Goal: Entertainment & Leisure: Browse casually

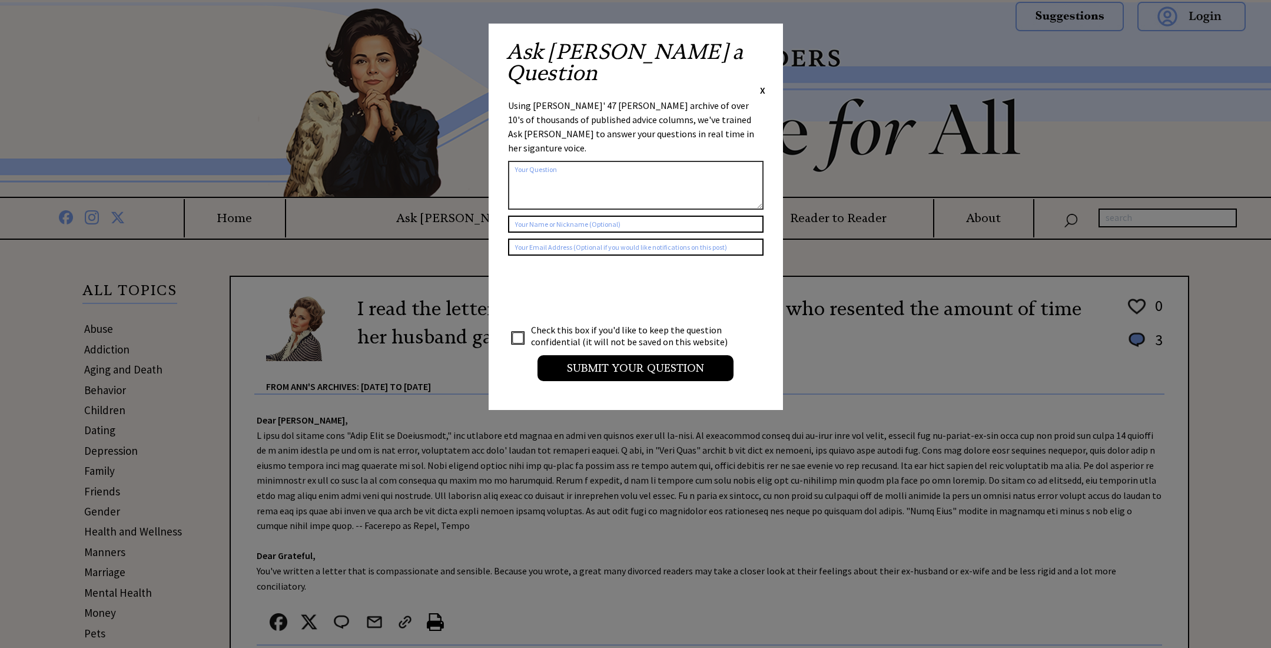
click at [764, 84] on span "X" at bounding box center [762, 90] width 5 height 12
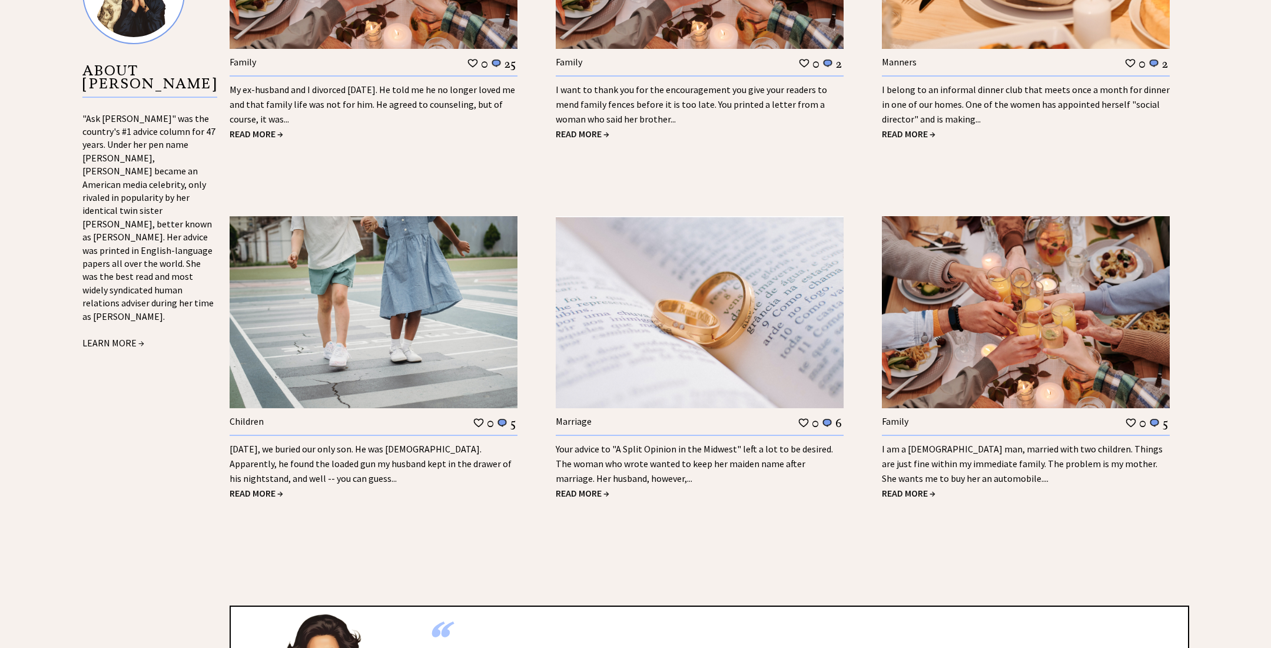
scroll to position [1341, 0]
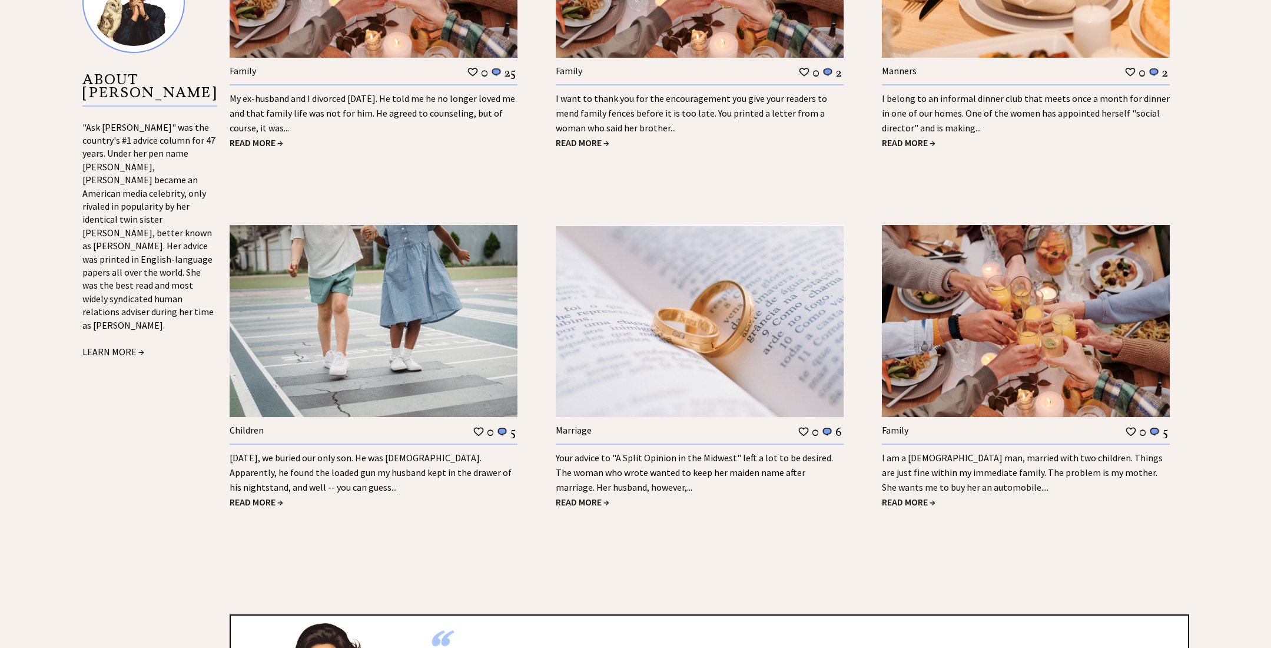
click at [906, 137] on span "READ MORE →" at bounding box center [909, 143] width 54 height 12
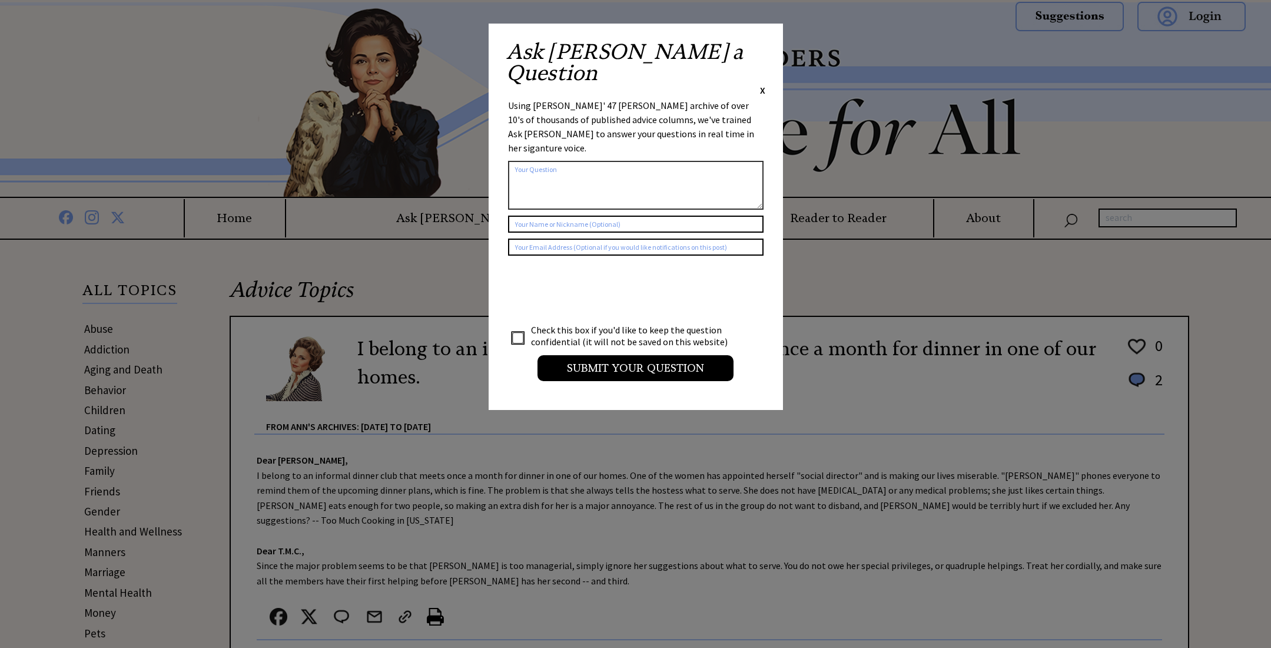
click at [765, 84] on span "X" at bounding box center [762, 90] width 5 height 12
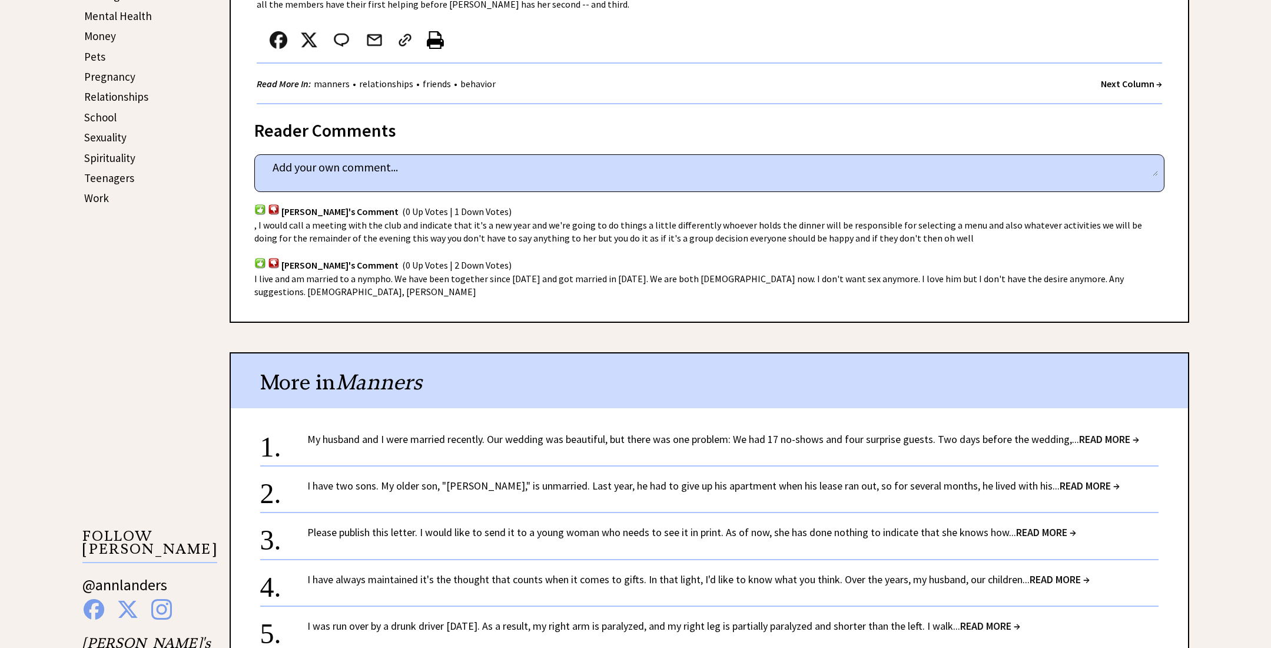
scroll to position [582, 0]
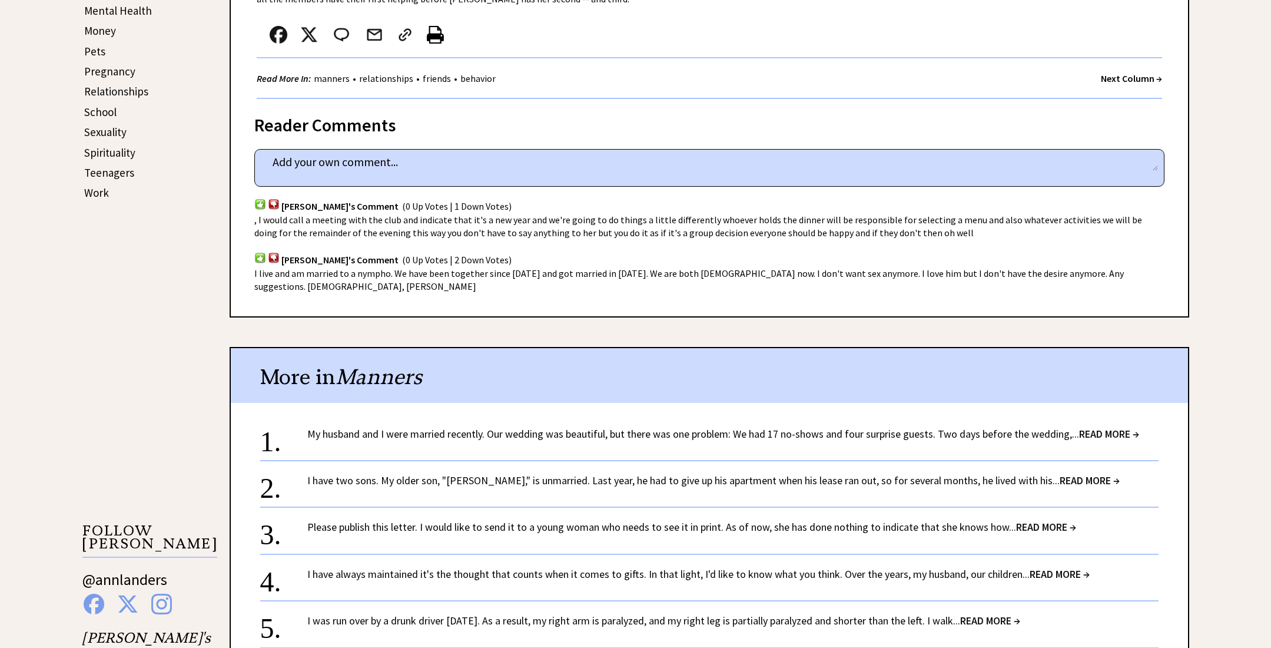
click at [1066, 567] on span "READ MORE →" at bounding box center [1060, 574] width 60 height 14
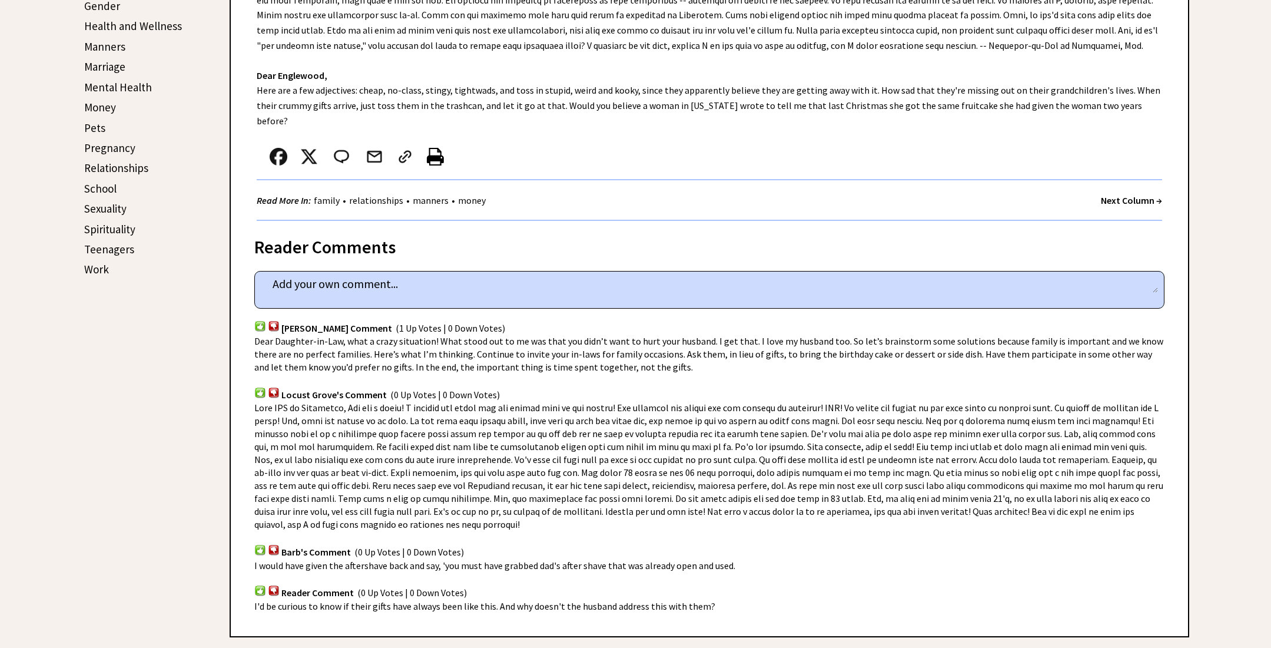
scroll to position [1132, 0]
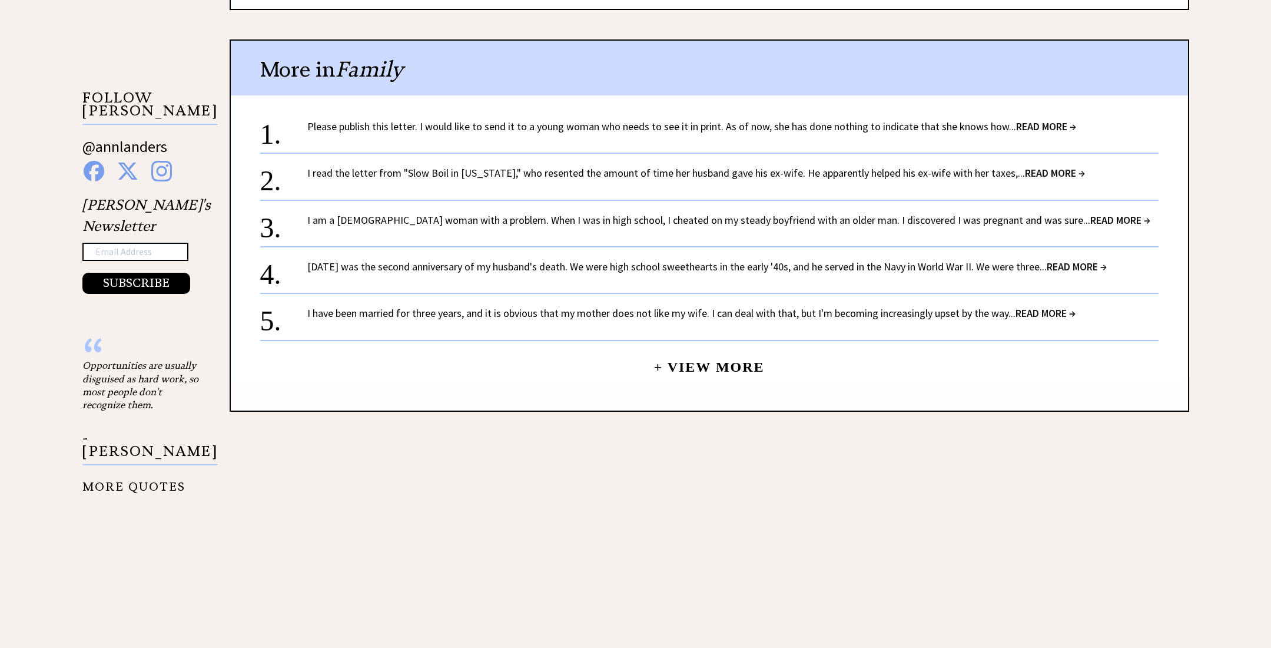
click at [1037, 306] on span "READ MORE →" at bounding box center [1046, 313] width 60 height 14
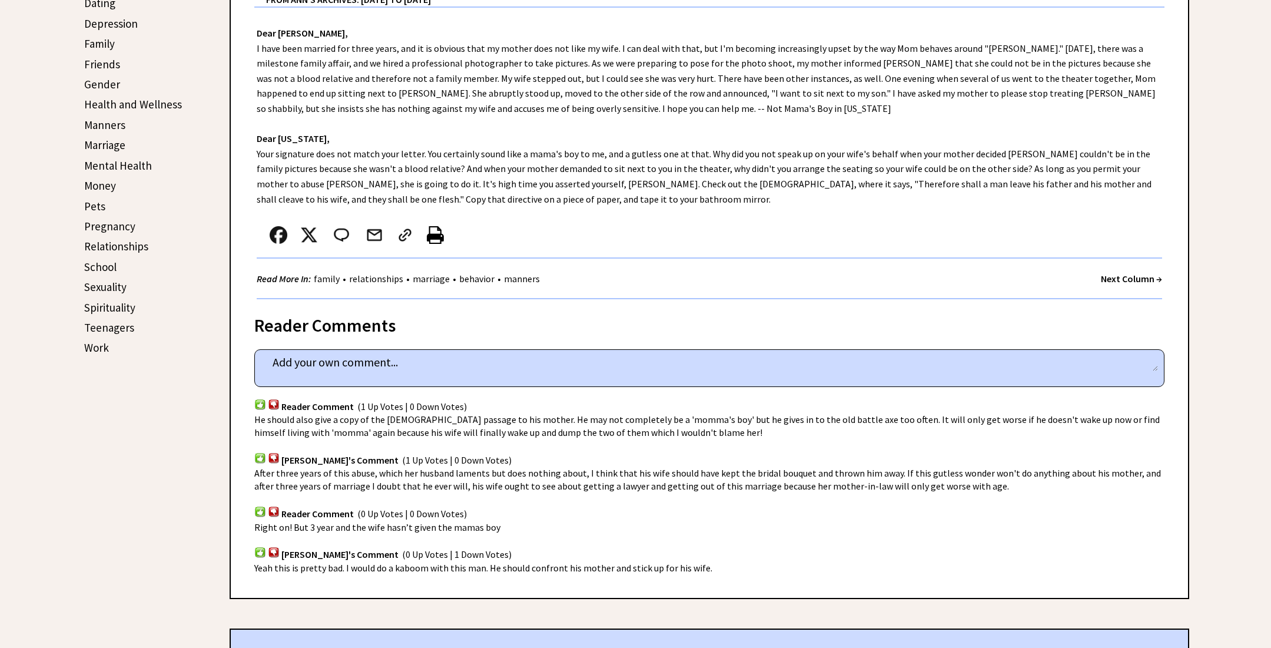
scroll to position [1054, 0]
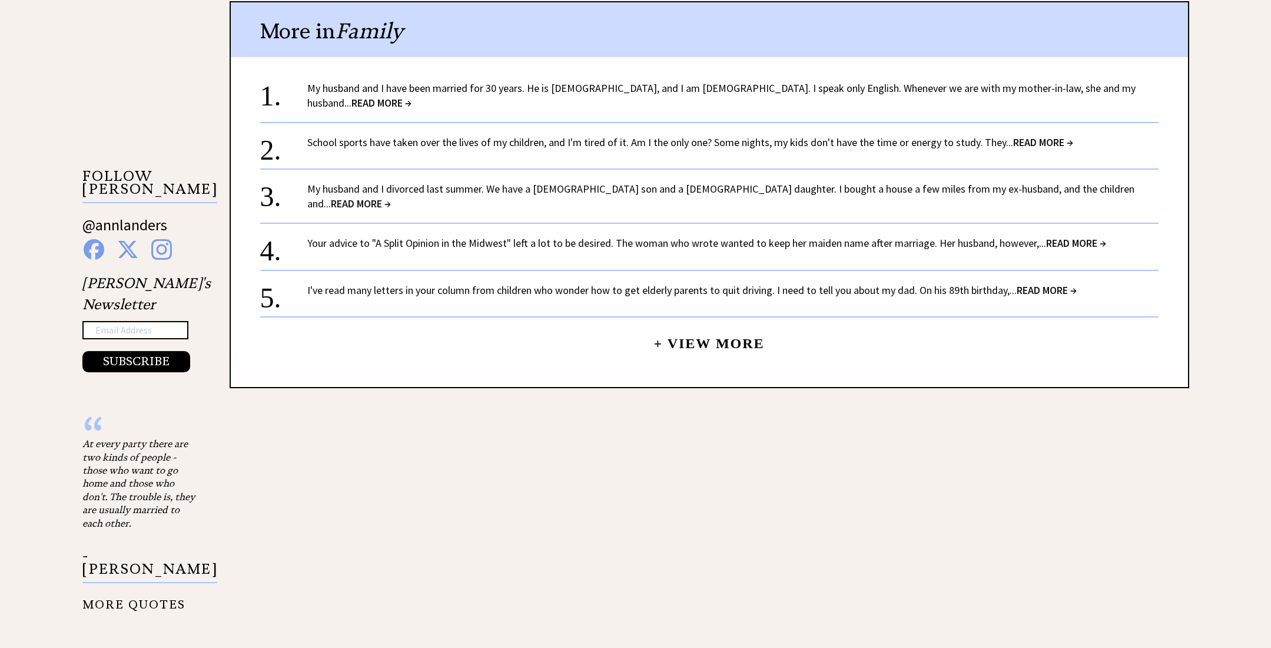
click at [391, 197] on span "READ MORE →" at bounding box center [361, 204] width 60 height 14
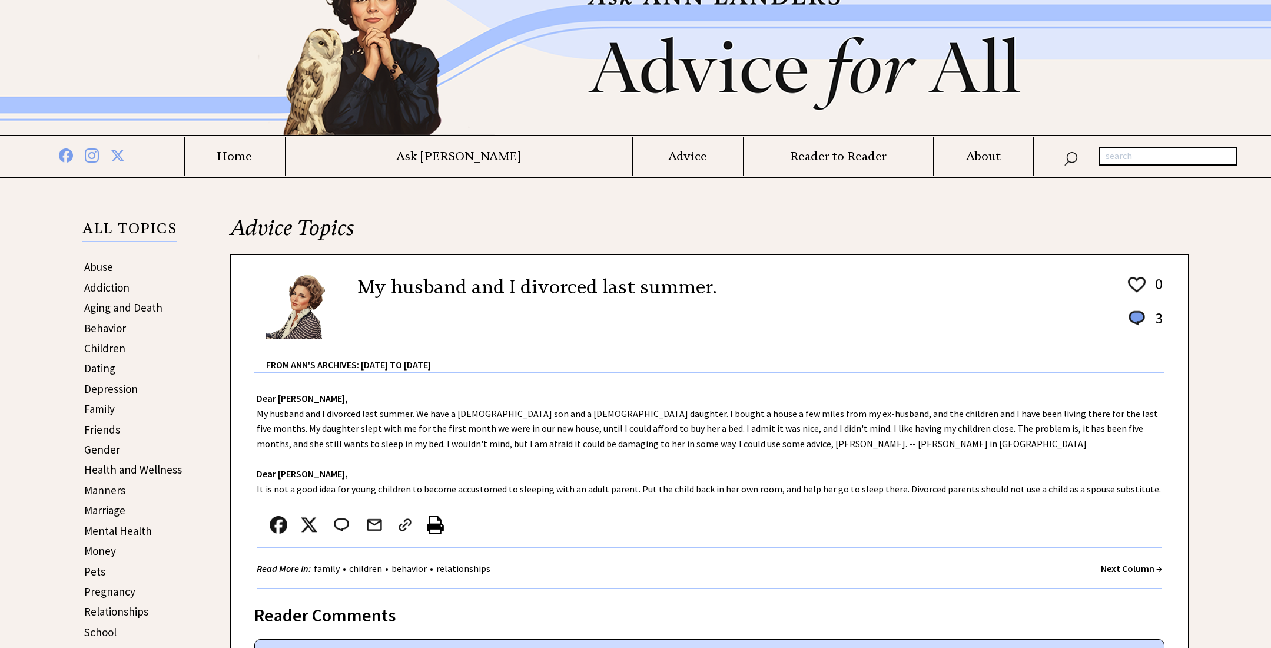
scroll to position [61, 0]
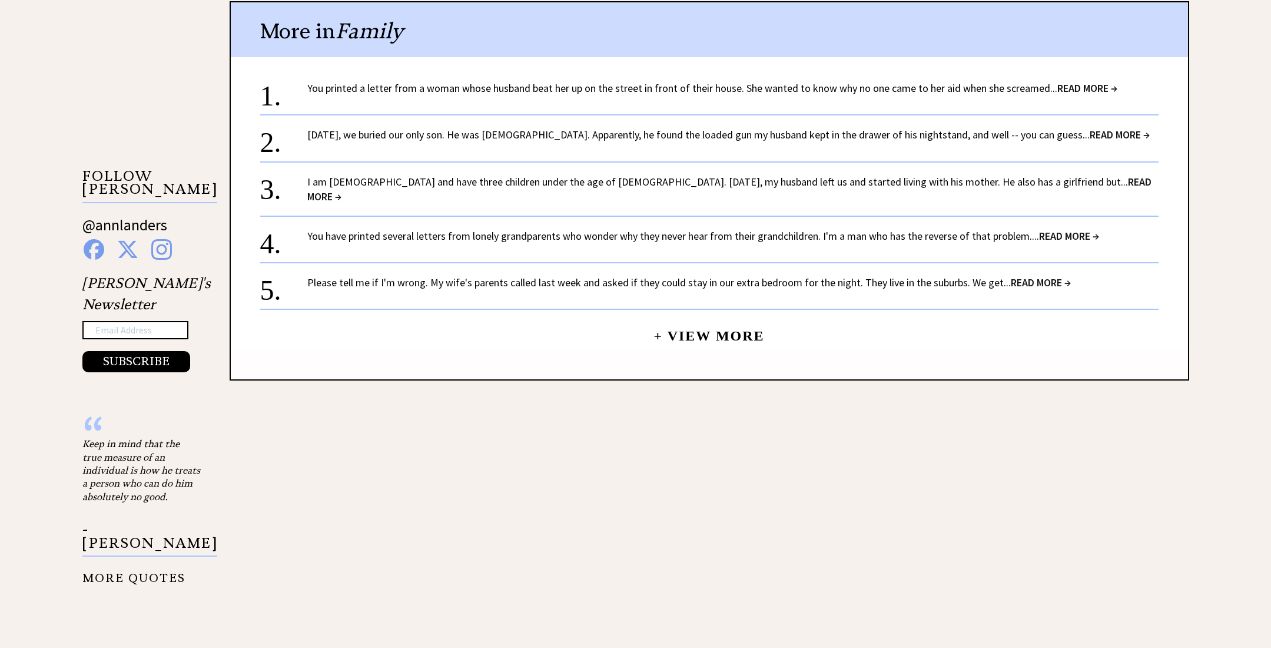
scroll to position [1054, 0]
click at [1092, 85] on span "READ MORE →" at bounding box center [1087, 88] width 60 height 14
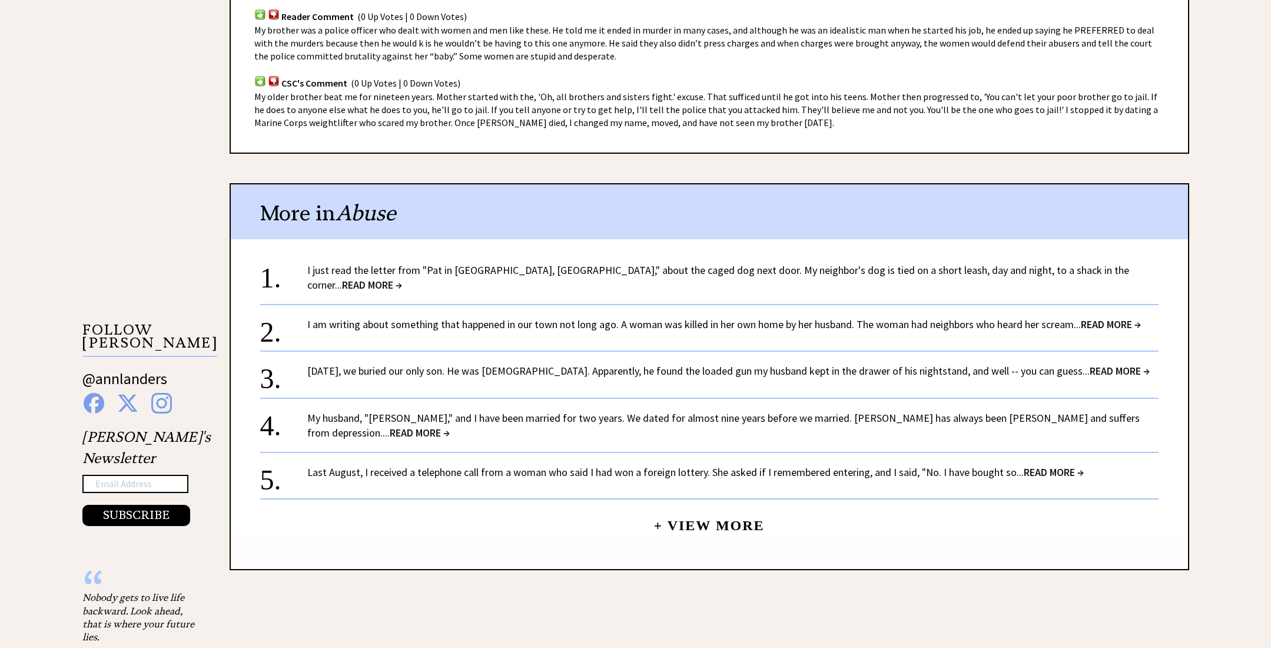
scroll to position [986, 0]
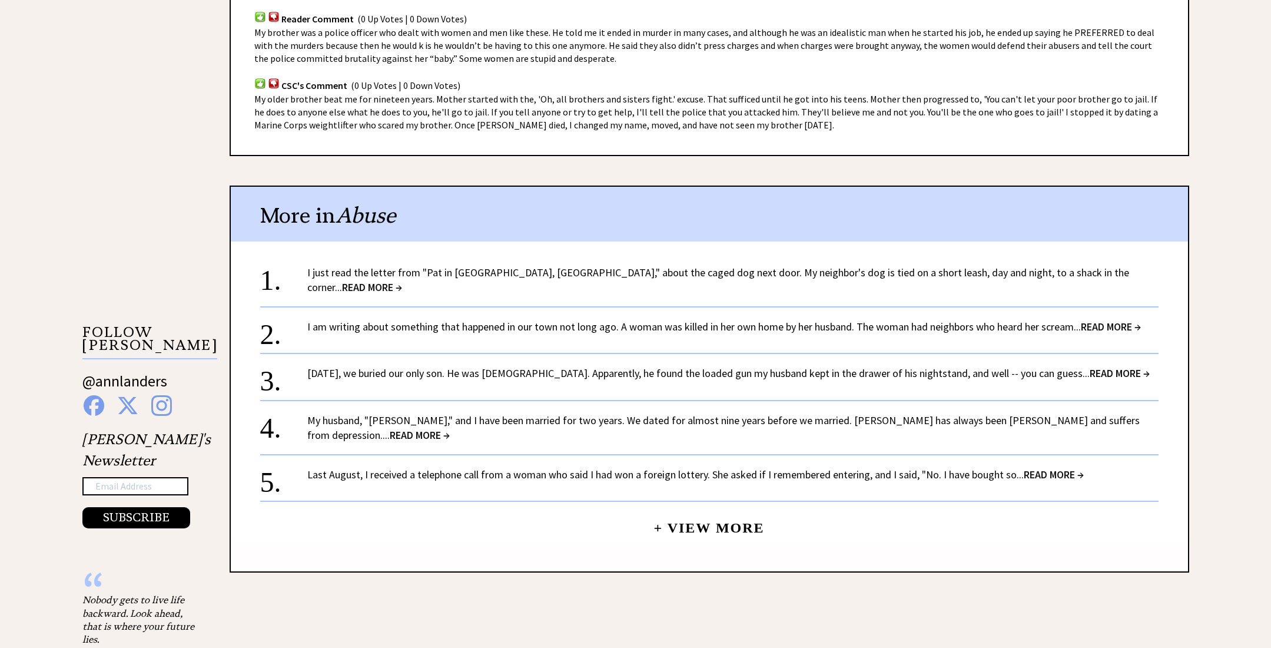
click at [1049, 467] on span "READ MORE →" at bounding box center [1054, 474] width 60 height 14
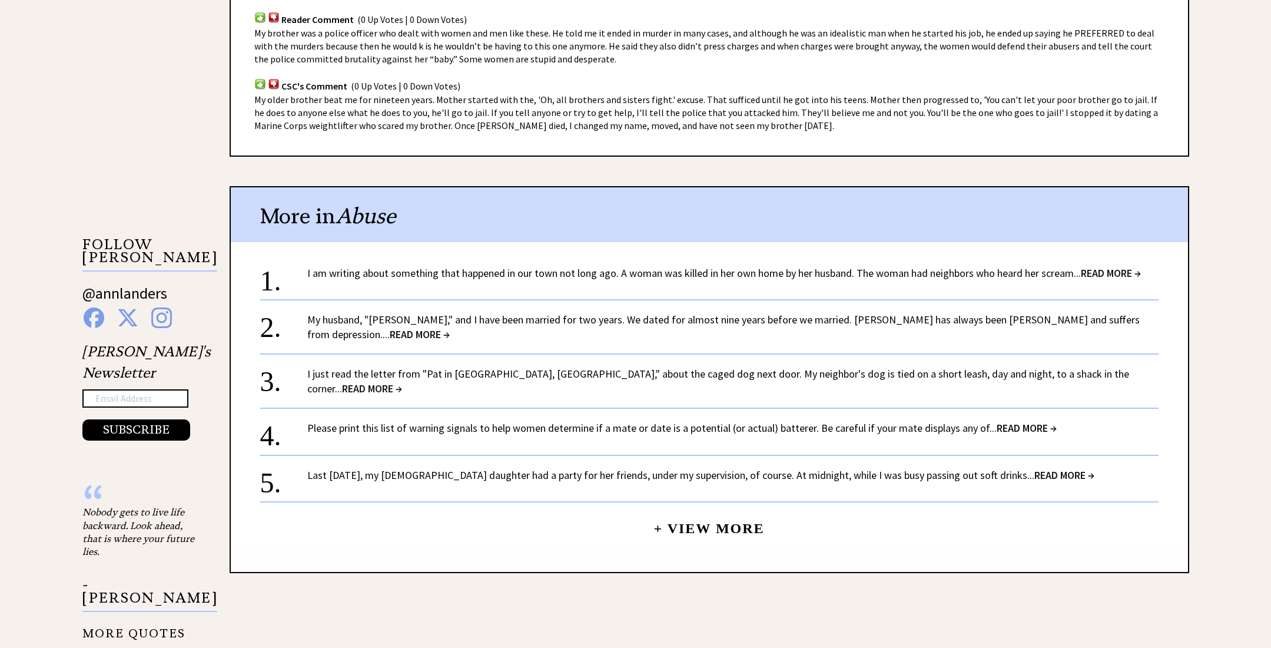
scroll to position [986, 0]
click at [450, 327] on span "READ MORE →" at bounding box center [420, 334] width 60 height 14
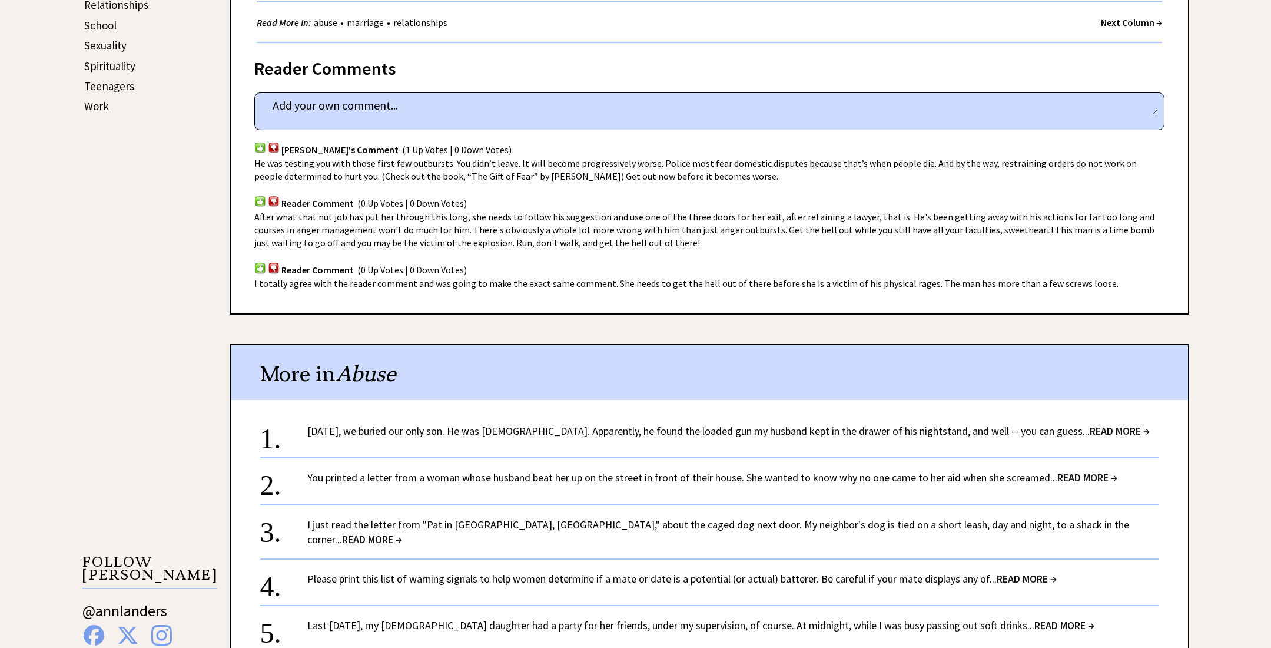
scroll to position [674, 0]
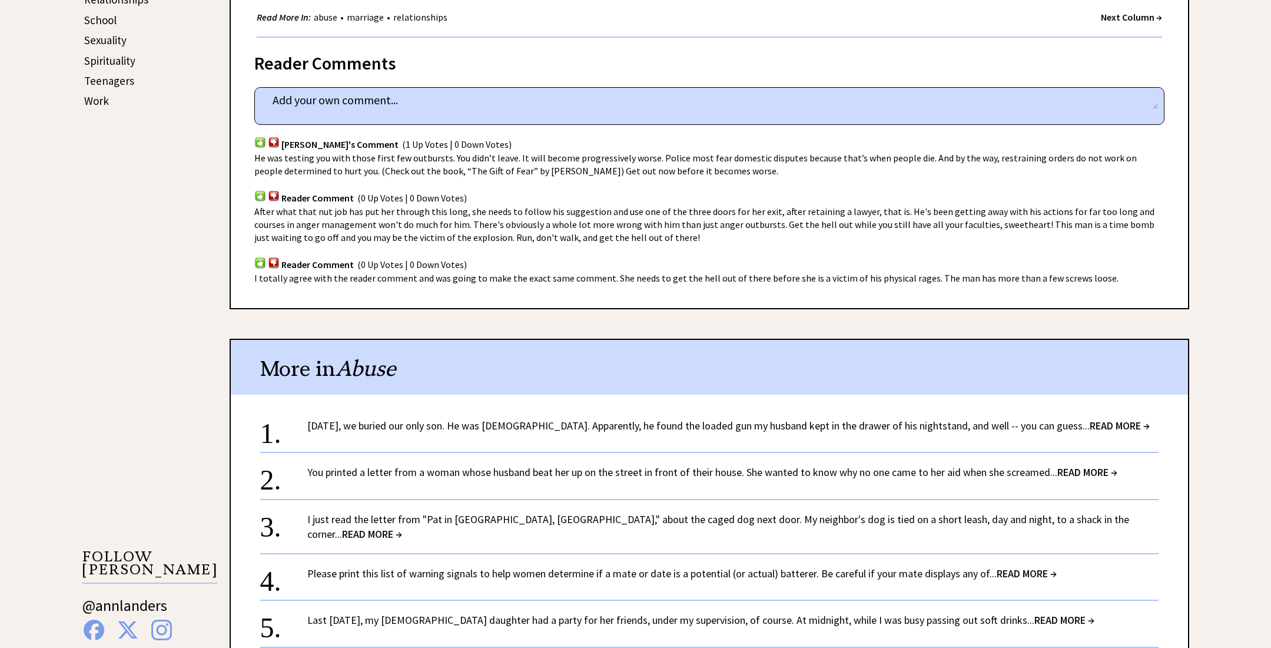
click at [1024, 566] on span "READ MORE →" at bounding box center [1027, 573] width 60 height 14
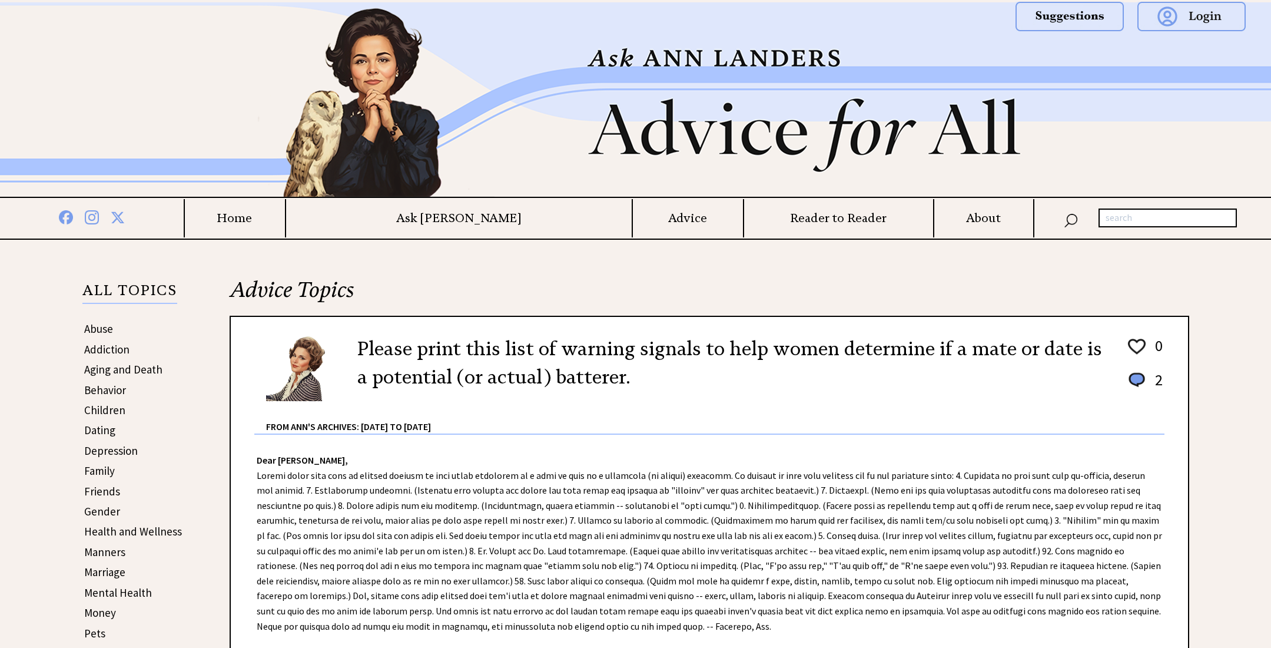
scroll to position [626, 0]
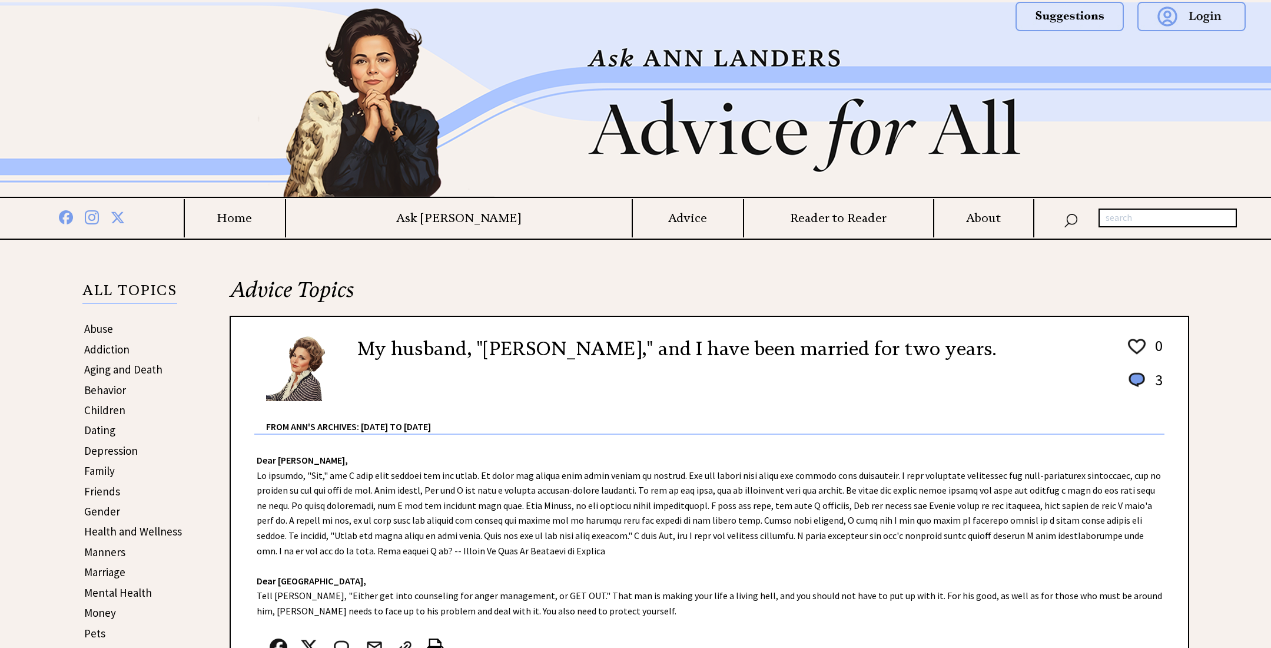
scroll to position [674, 0]
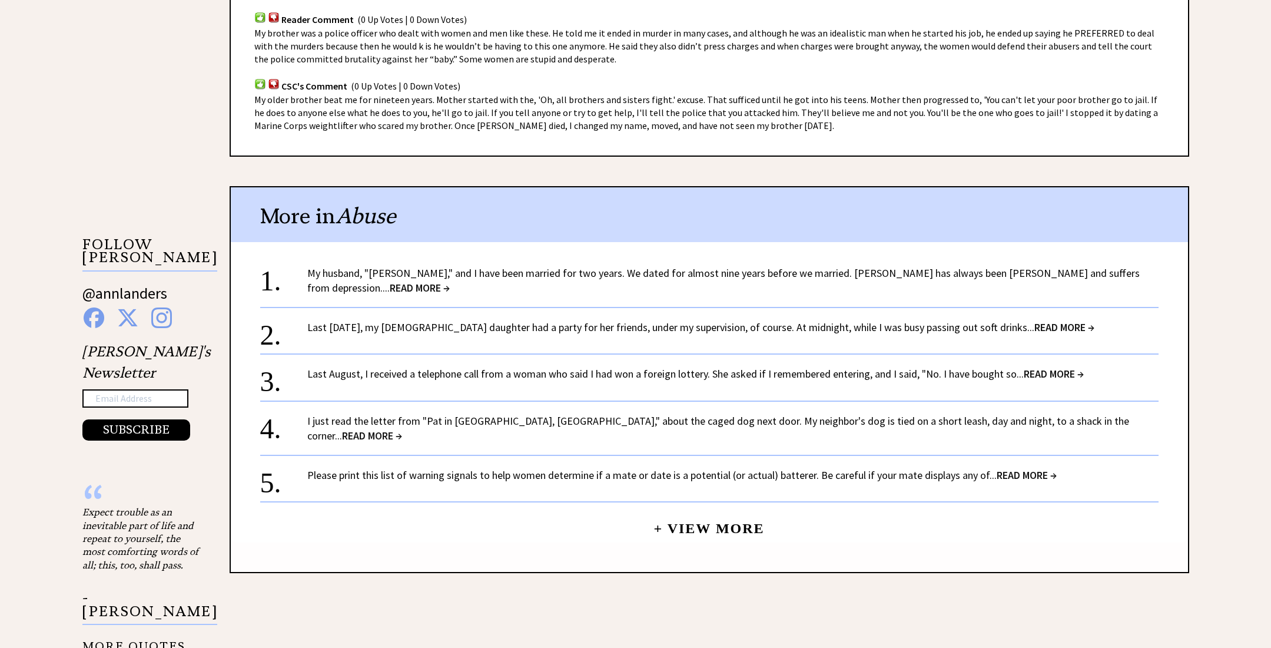
scroll to position [986, 0]
click at [402, 429] on span "READ MORE →" at bounding box center [372, 436] width 60 height 14
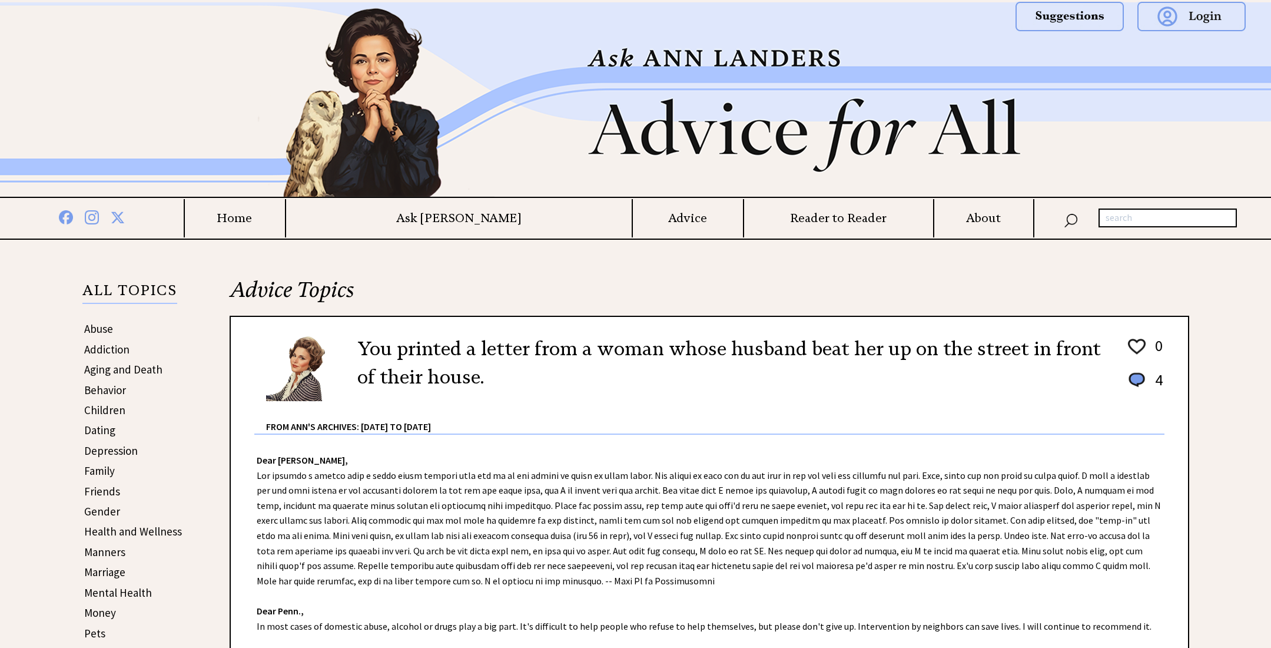
scroll to position [986, 0]
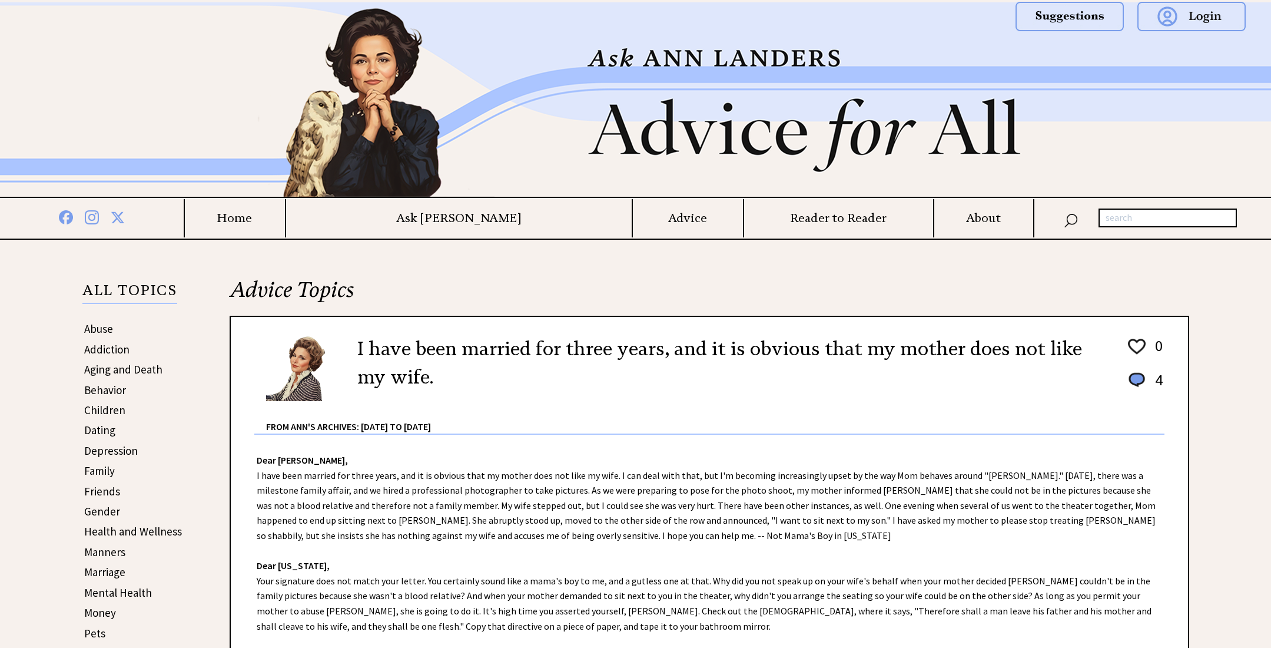
scroll to position [1054, 0]
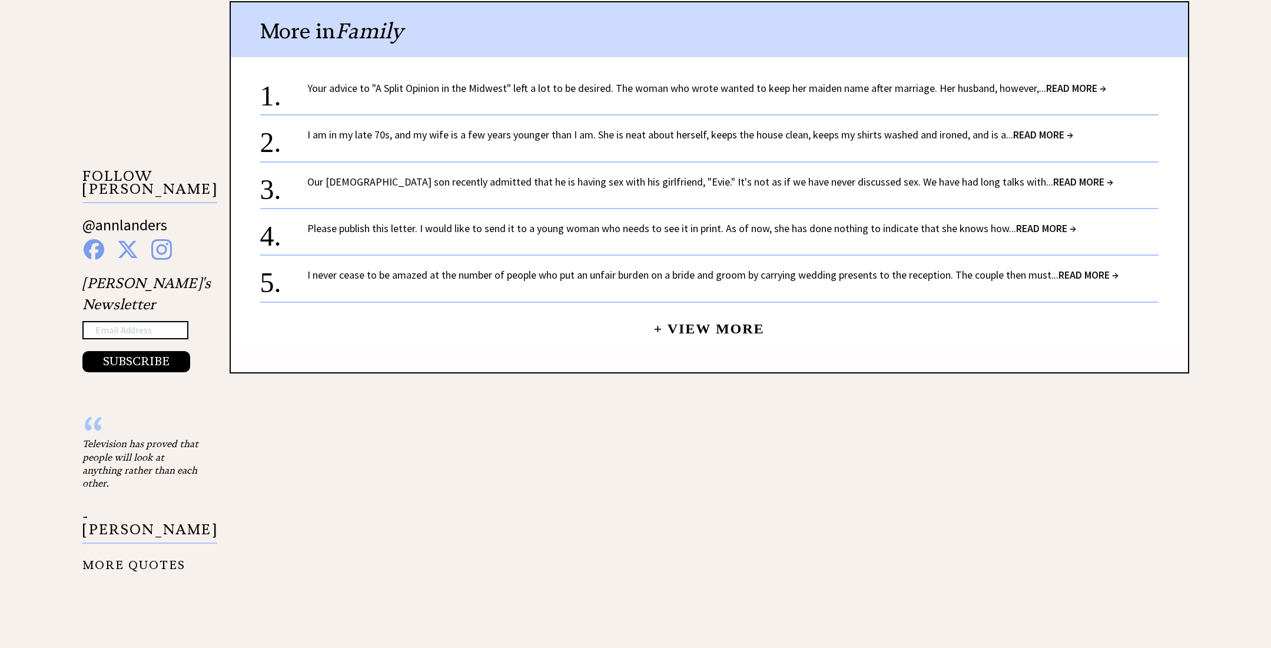
click at [1043, 129] on span "READ MORE →" at bounding box center [1043, 135] width 60 height 14
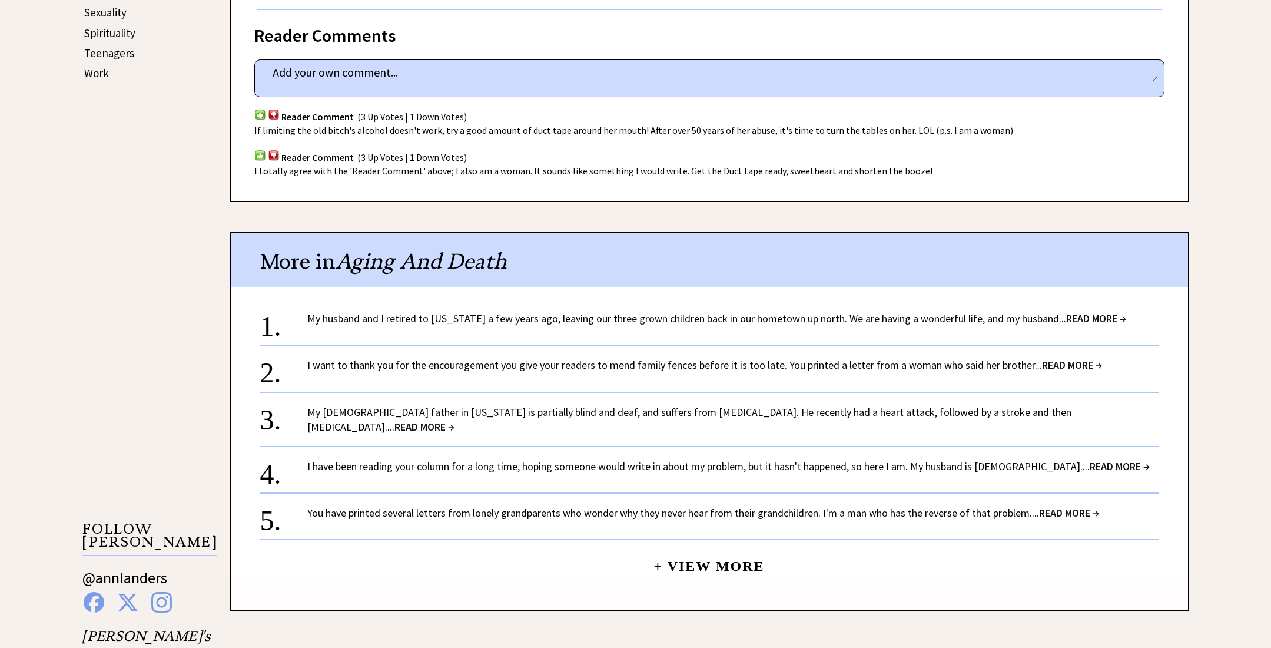
scroll to position [709, 0]
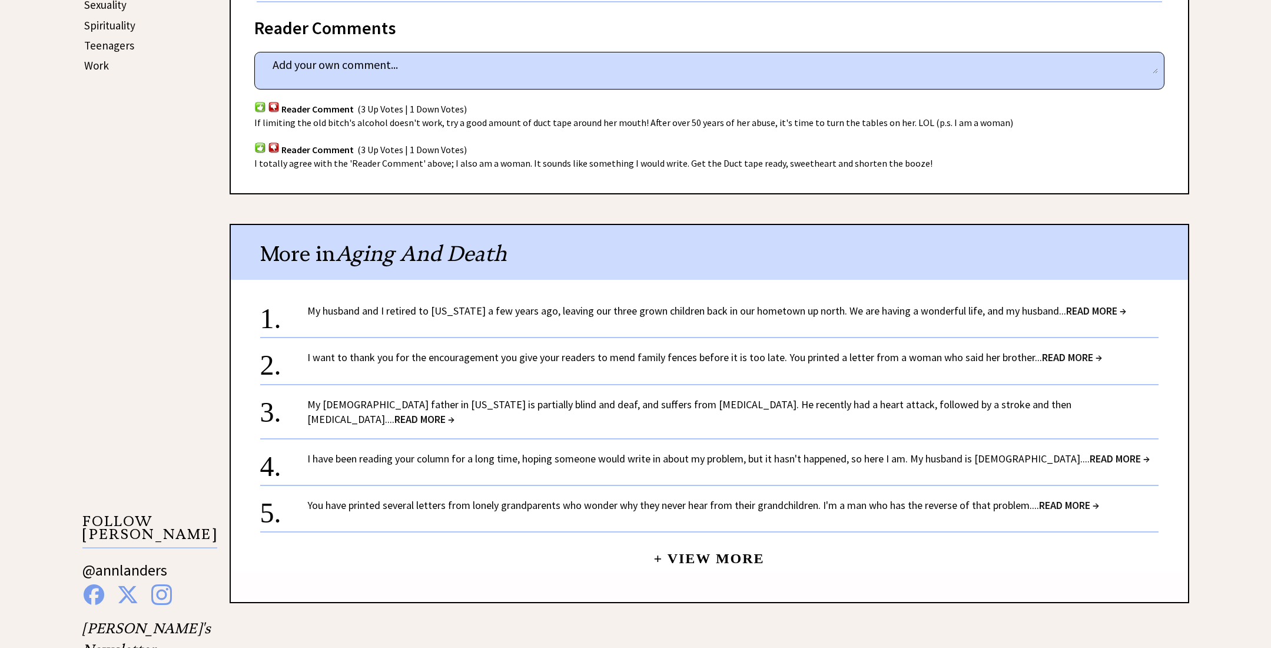
click at [1090, 452] on span "READ MORE →" at bounding box center [1120, 459] width 60 height 14
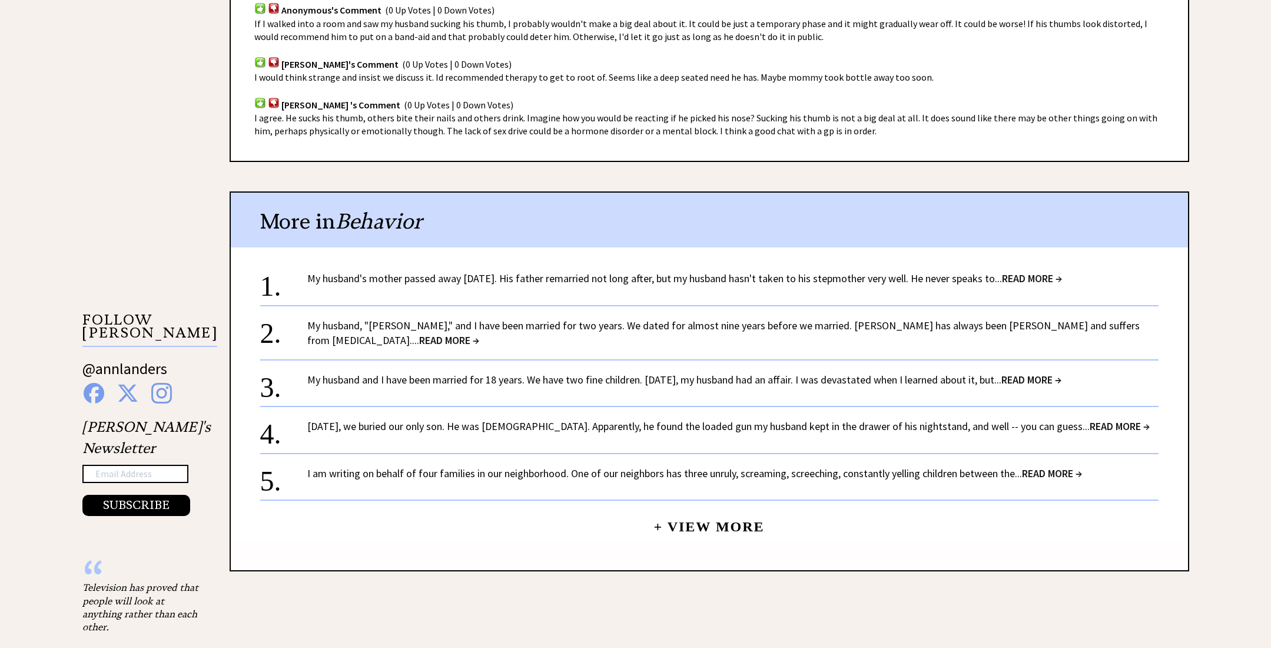
scroll to position [810, 0]
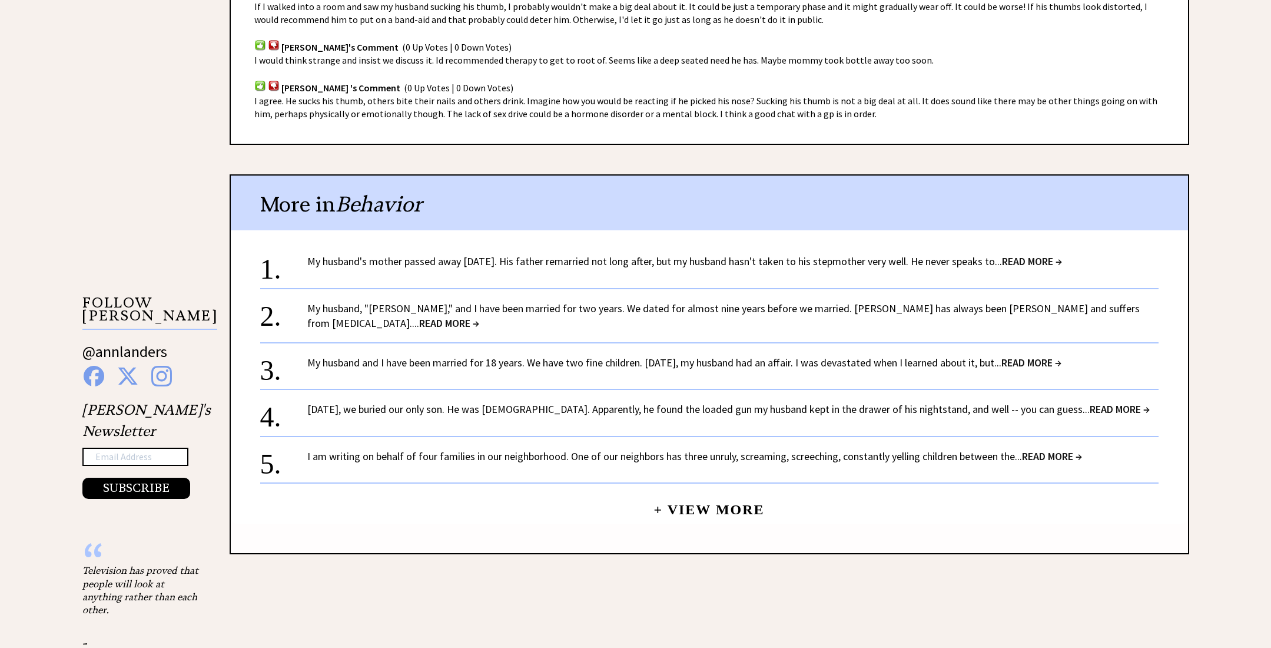
click at [1062, 258] on span "READ MORE →" at bounding box center [1032, 261] width 60 height 14
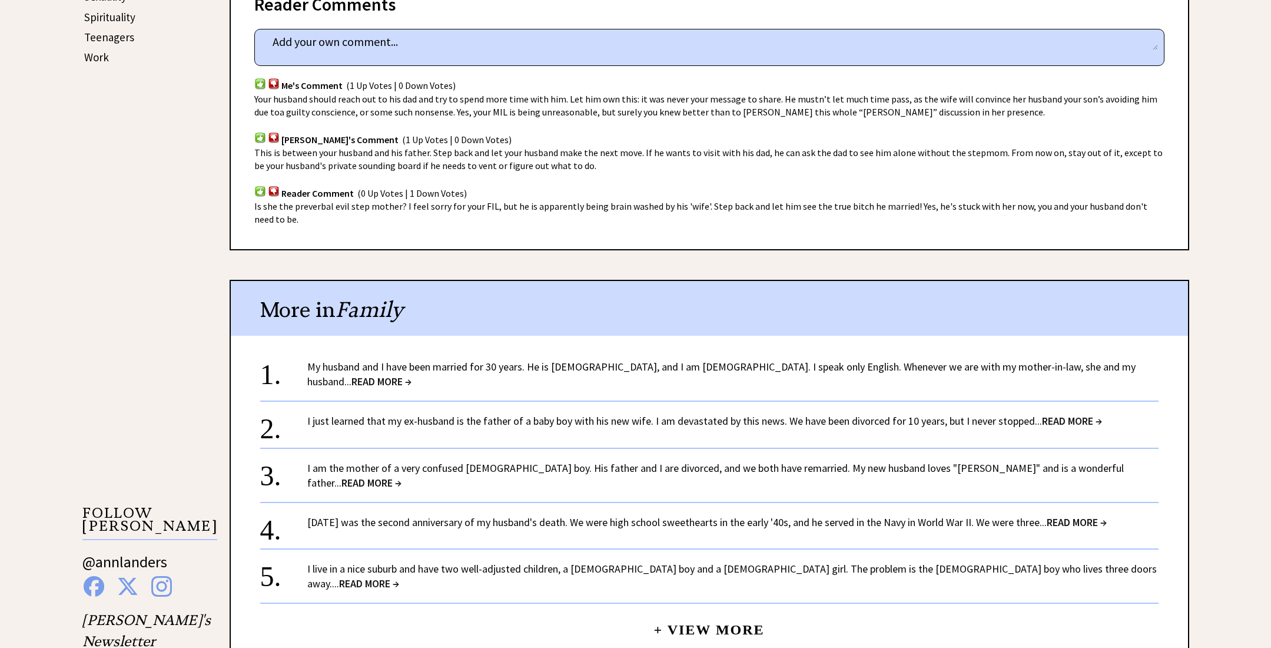
scroll to position [727, 0]
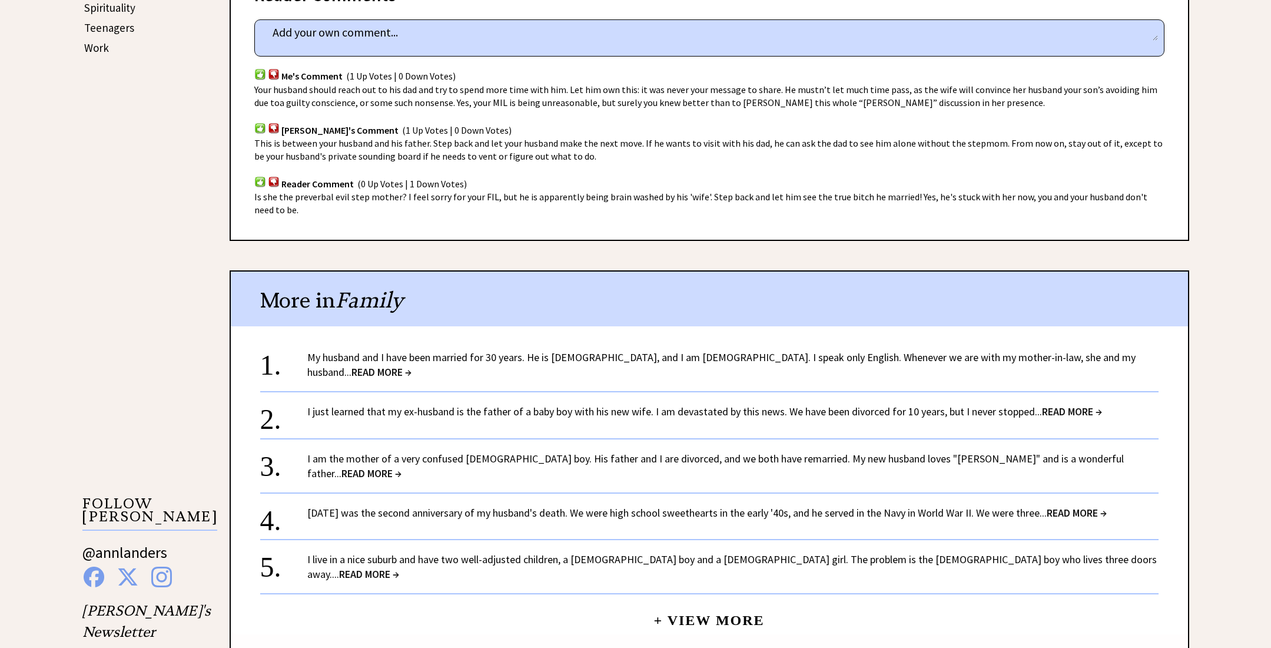
click at [402, 466] on span "READ MORE →" at bounding box center [371, 473] width 60 height 14
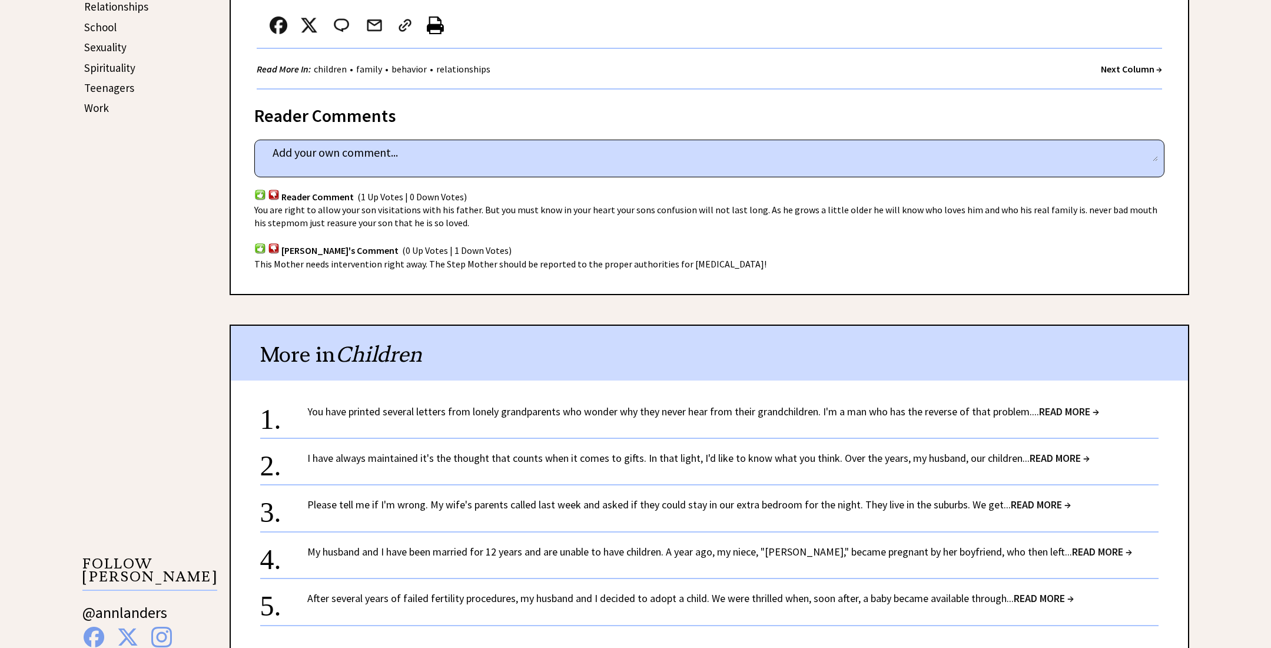
scroll to position [671, 0]
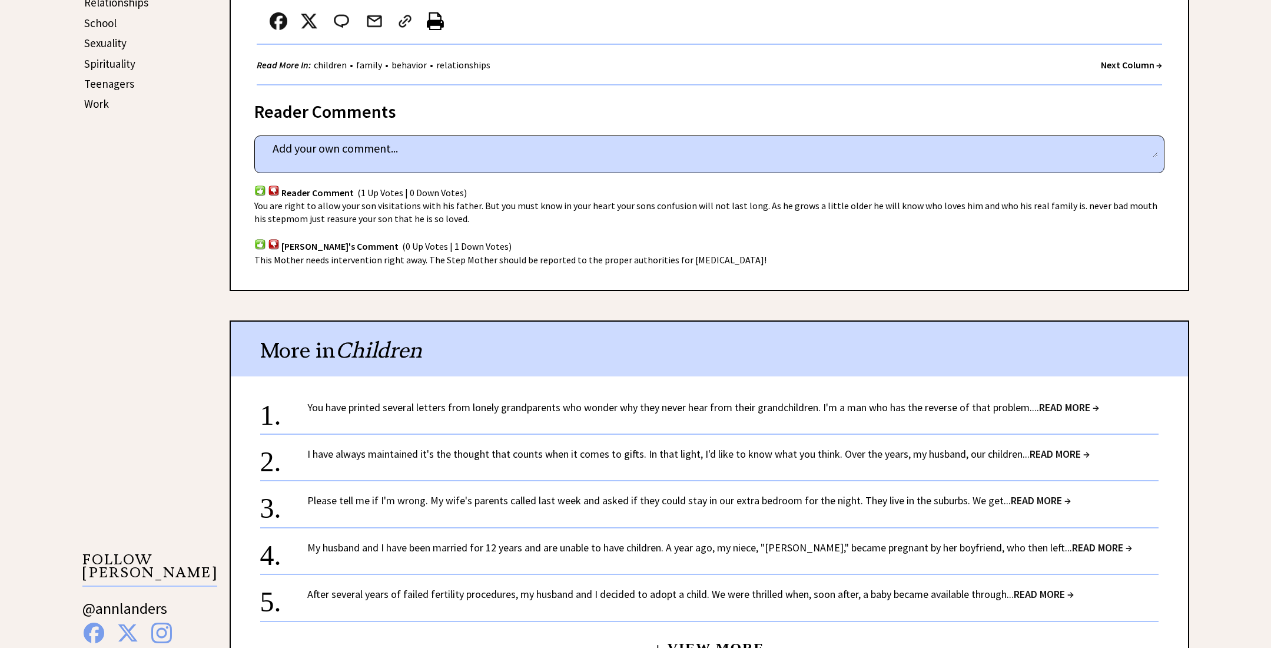
click at [1071, 404] on span "READ MORE →" at bounding box center [1069, 407] width 60 height 14
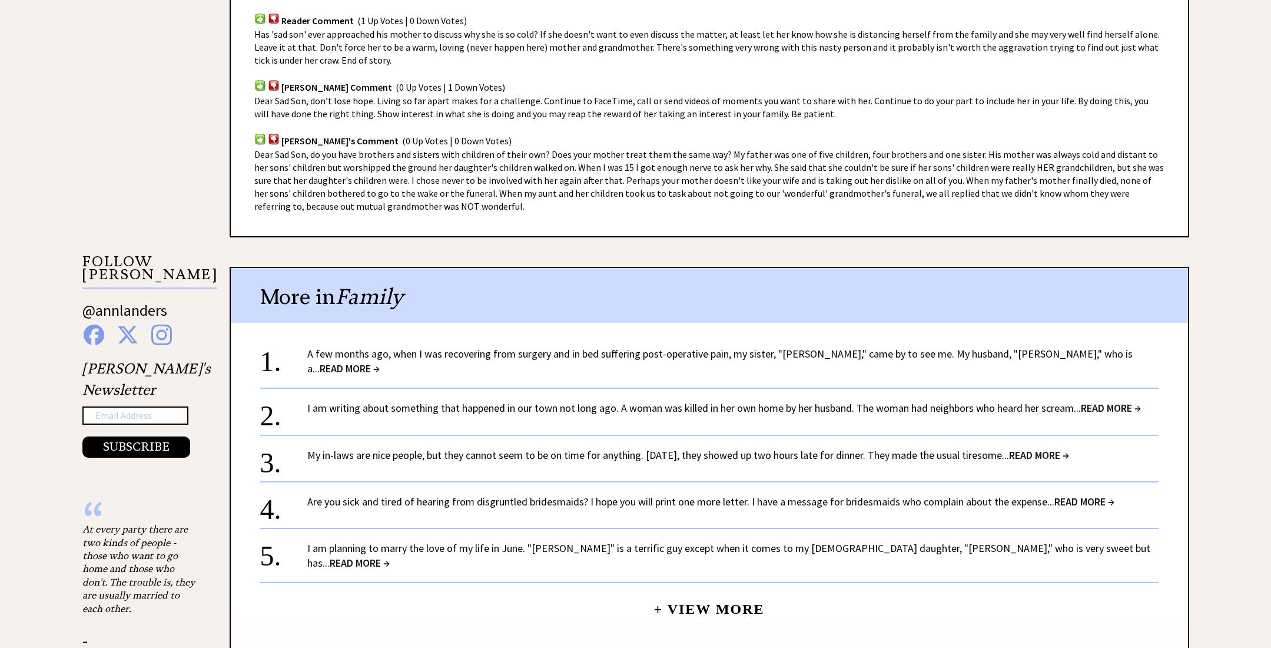
scroll to position [855, 0]
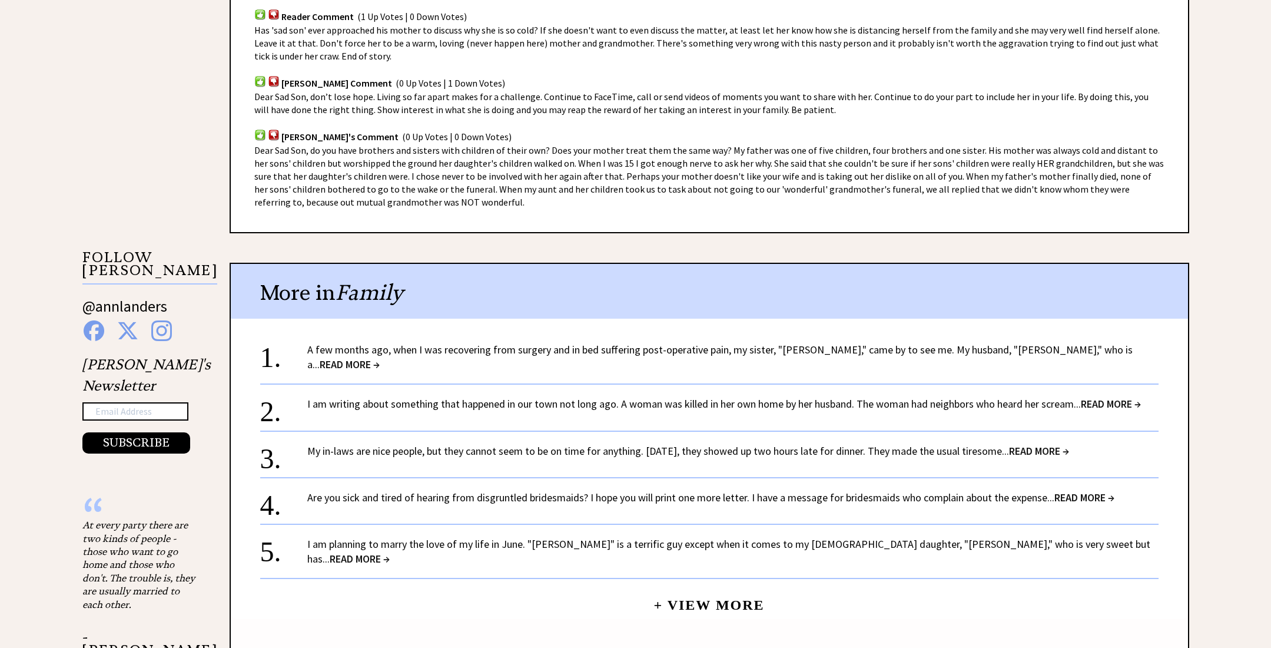
click at [380, 357] on span "READ MORE →" at bounding box center [350, 364] width 60 height 14
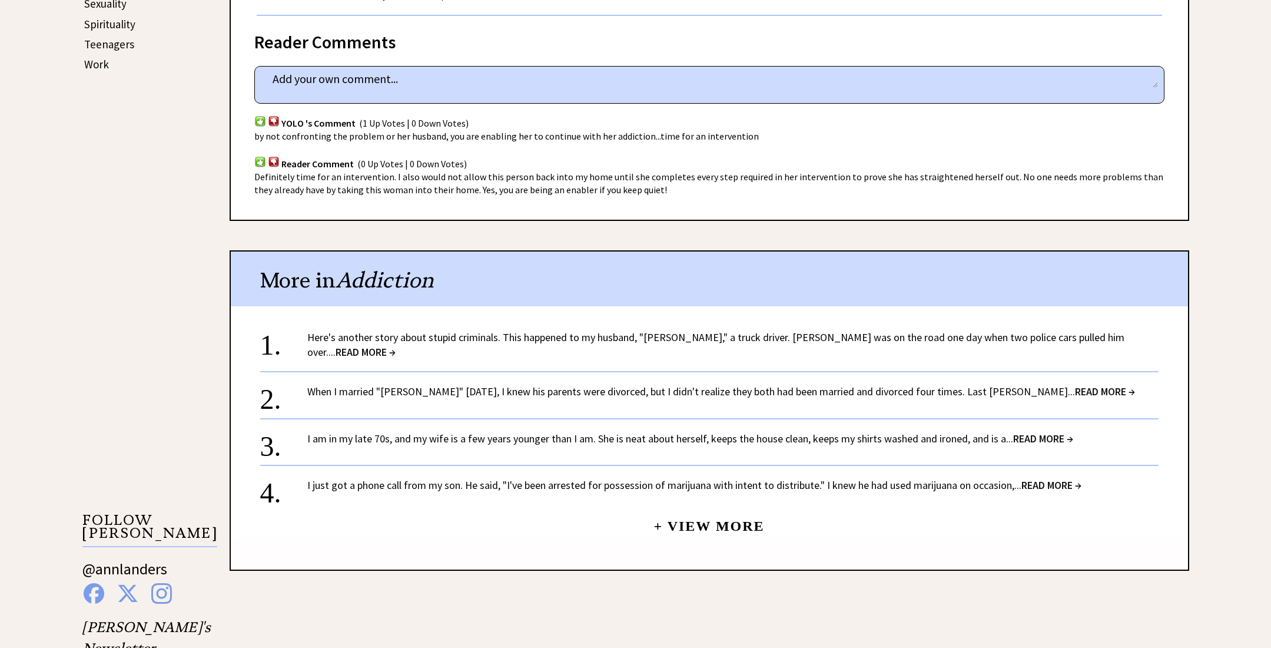
scroll to position [711, 0]
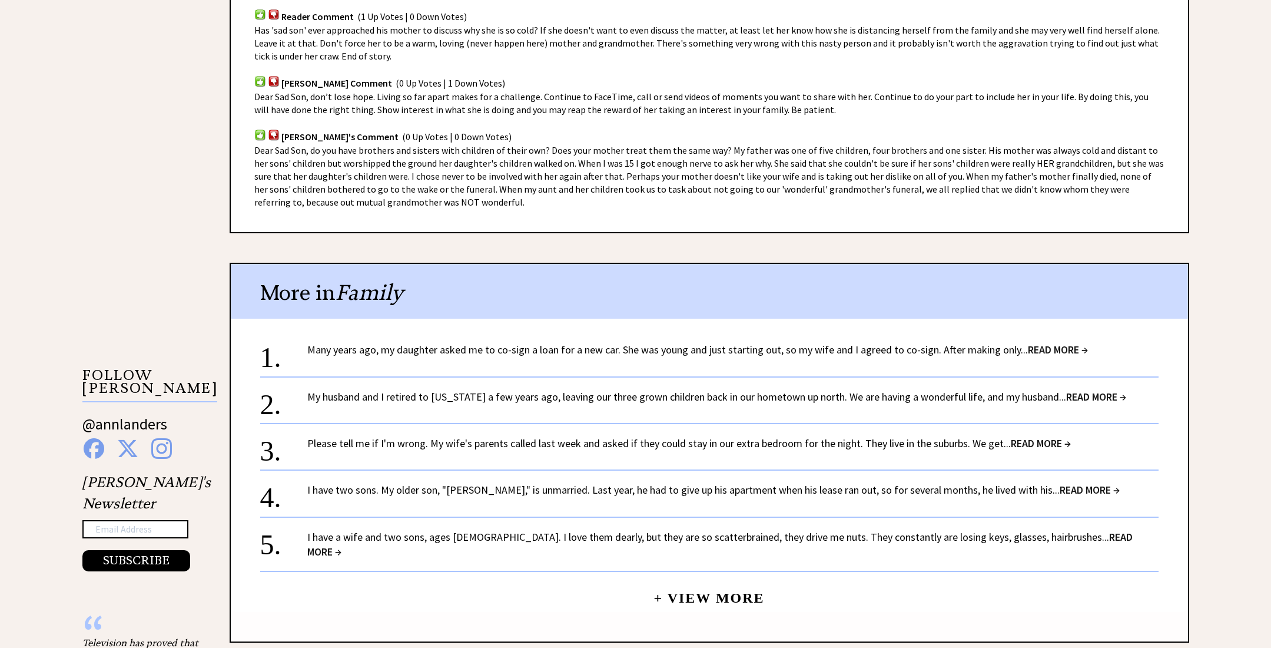
scroll to position [855, 0]
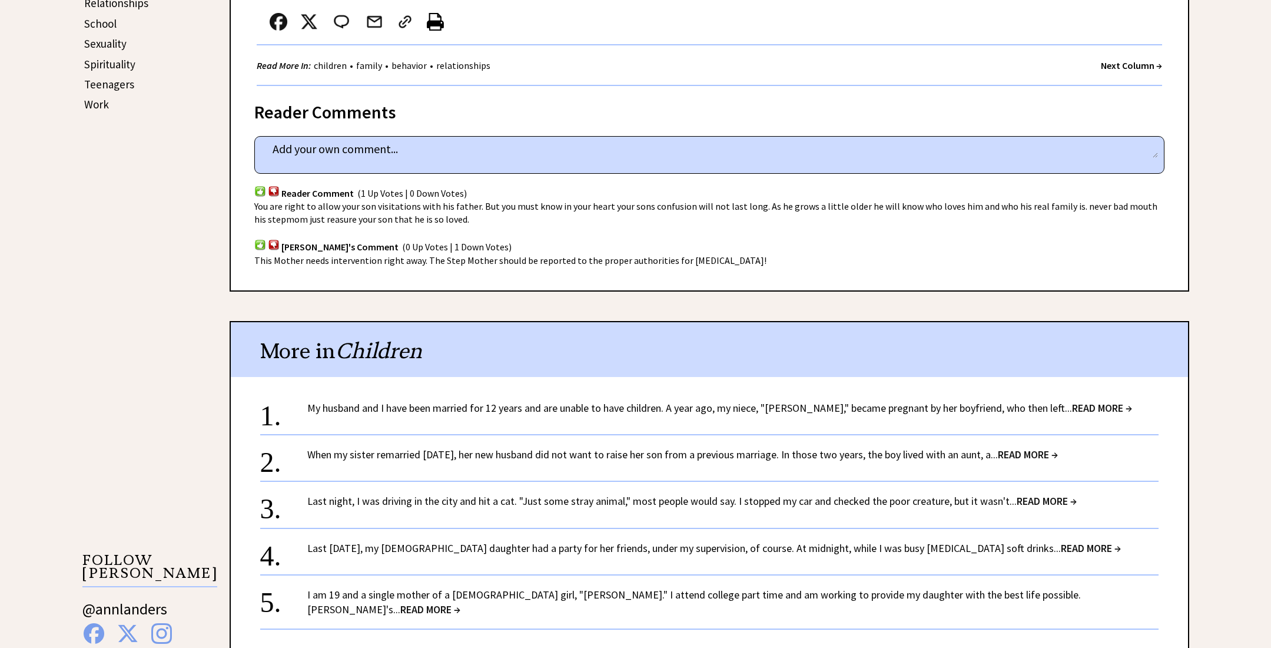
scroll to position [670, 0]
click at [460, 602] on span "READ MORE →" at bounding box center [430, 609] width 60 height 14
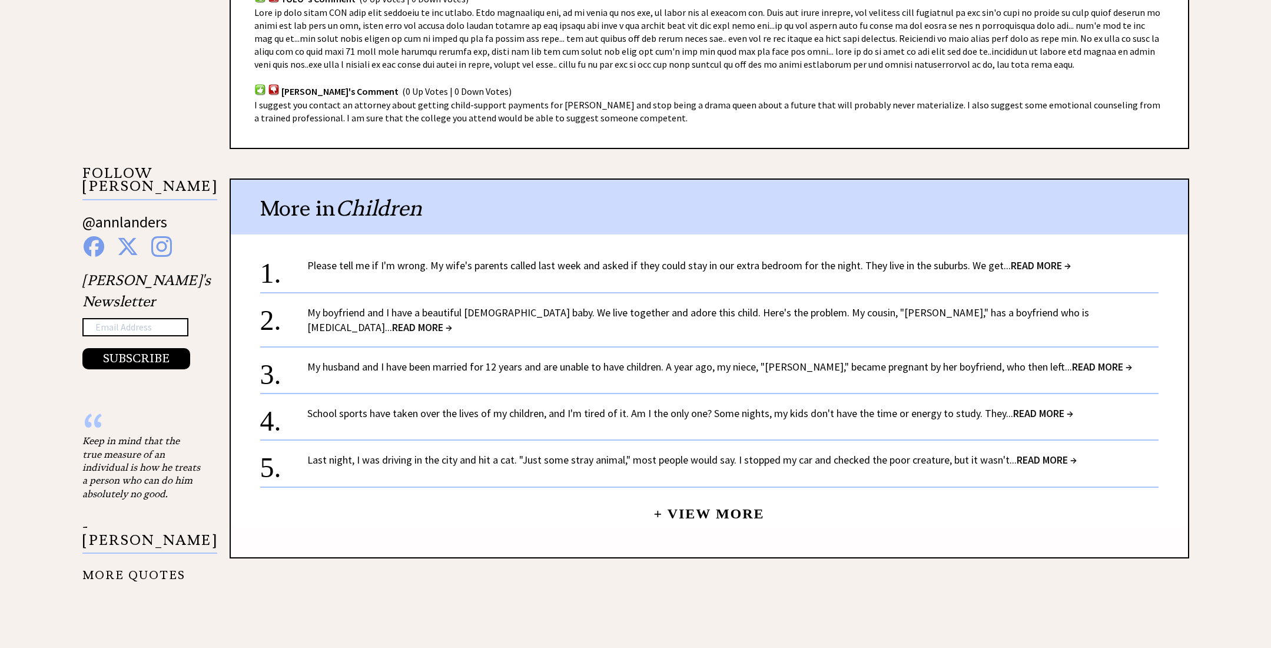
scroll to position [942, 0]
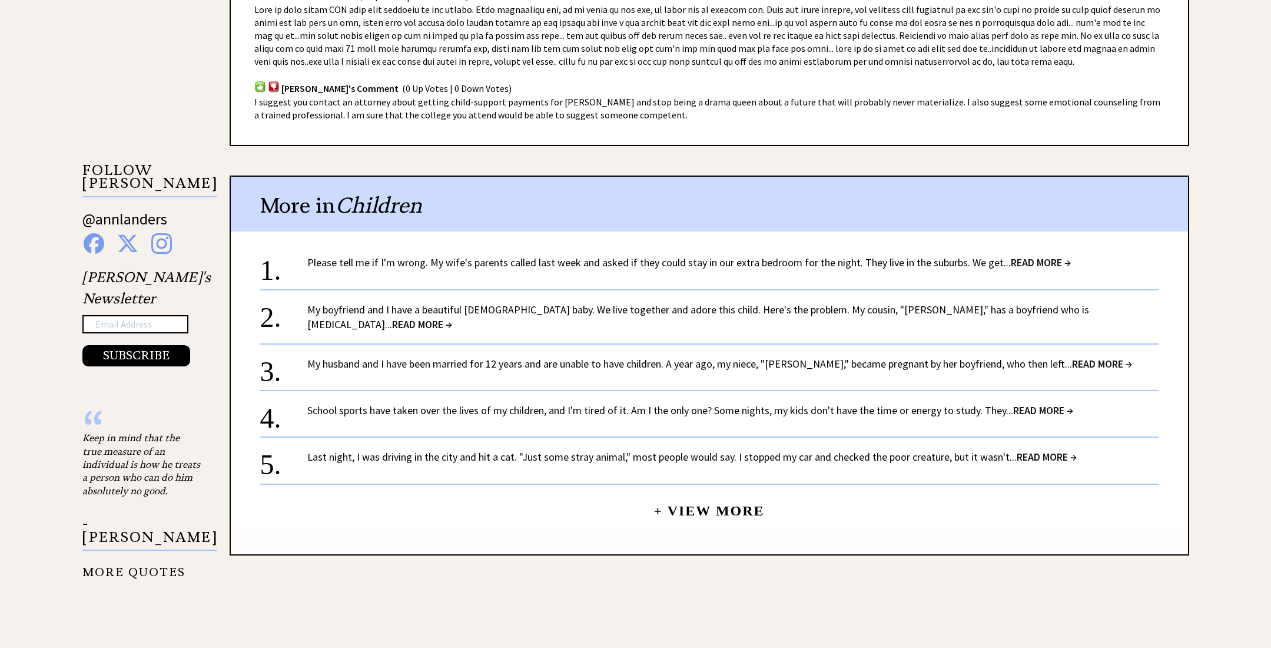
click at [452, 317] on span "READ MORE →" at bounding box center [422, 324] width 60 height 14
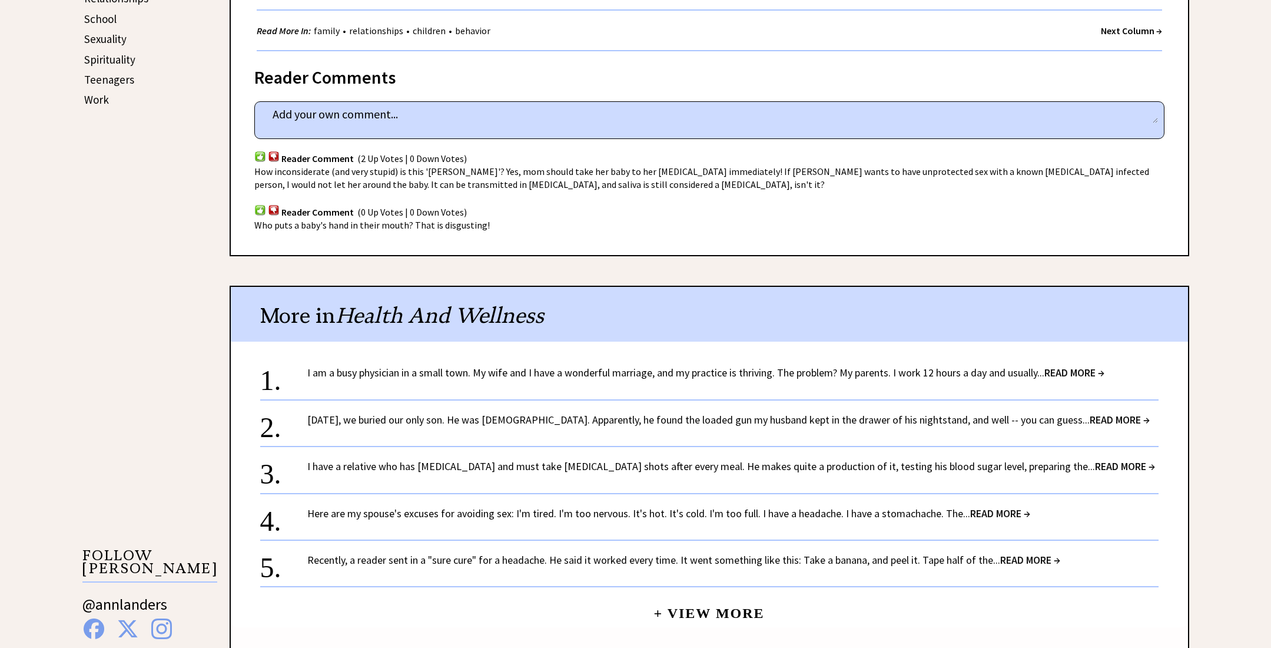
scroll to position [683, 0]
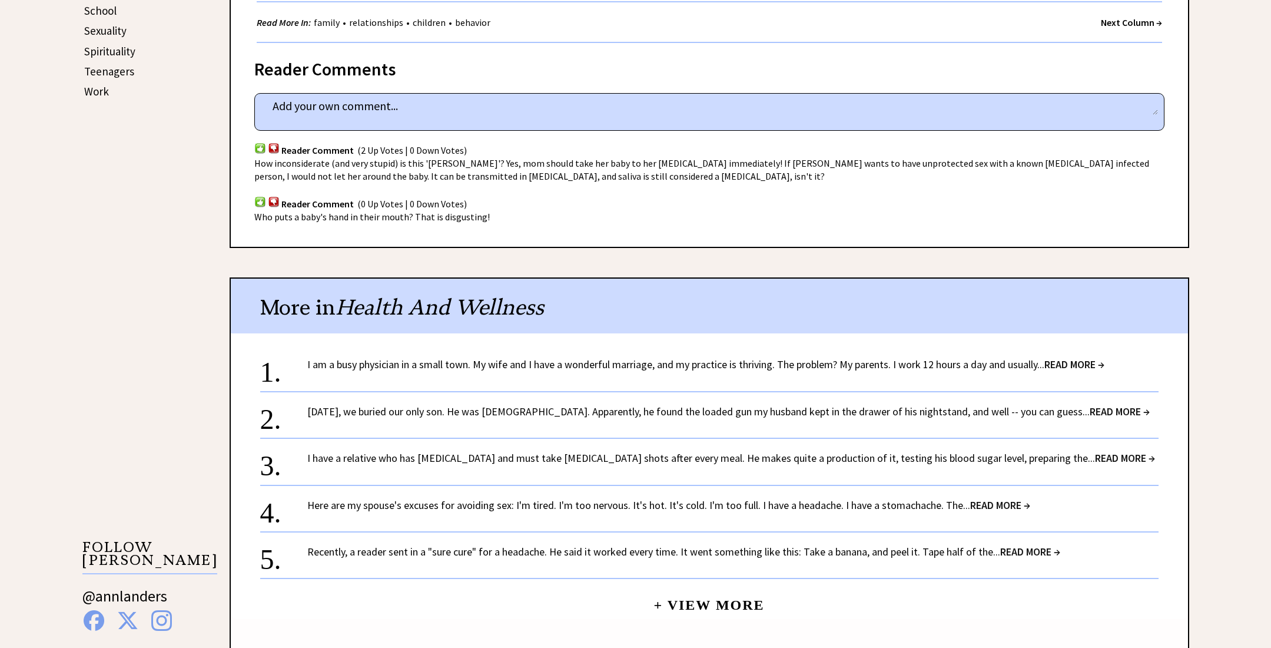
click at [1076, 357] on span "READ MORE →" at bounding box center [1074, 364] width 60 height 14
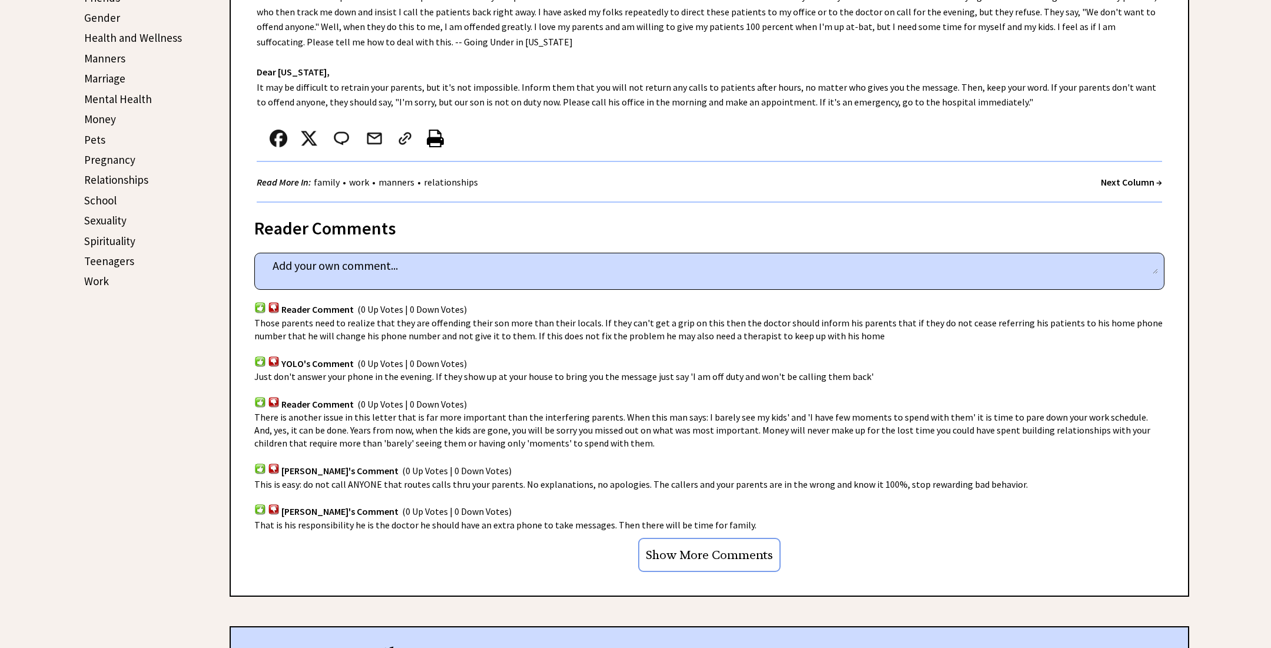
scroll to position [496, 0]
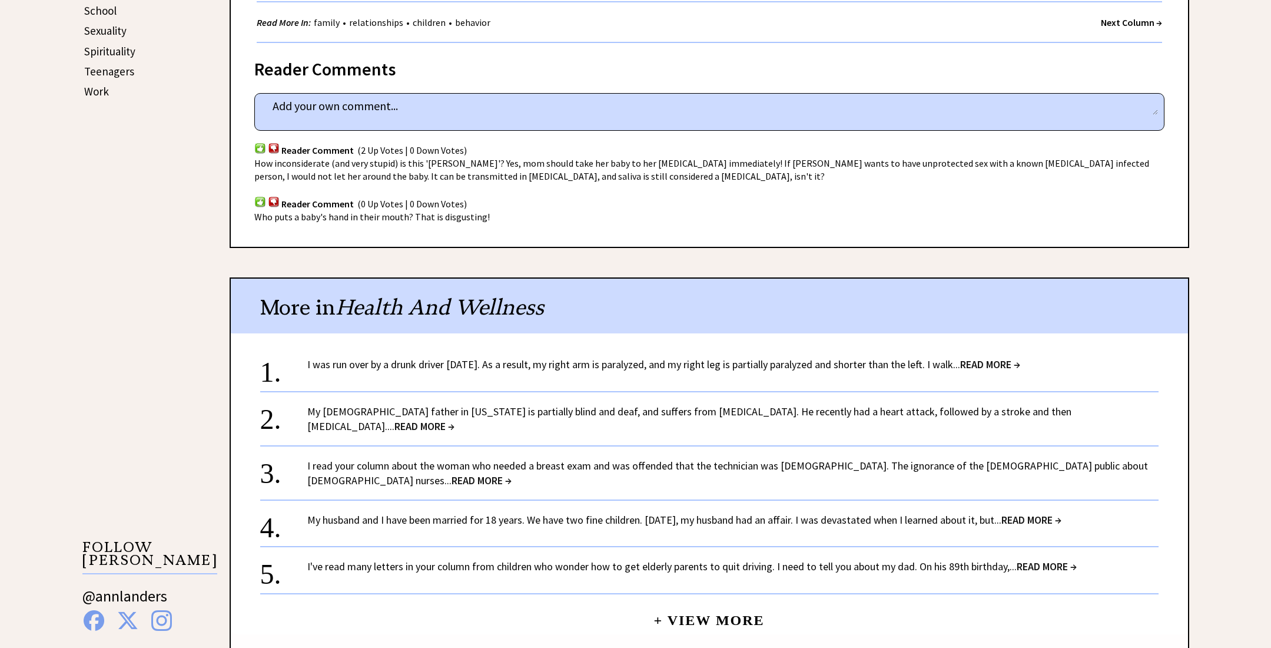
scroll to position [683, 0]
click at [512, 473] on span "READ MORE →" at bounding box center [482, 480] width 60 height 14
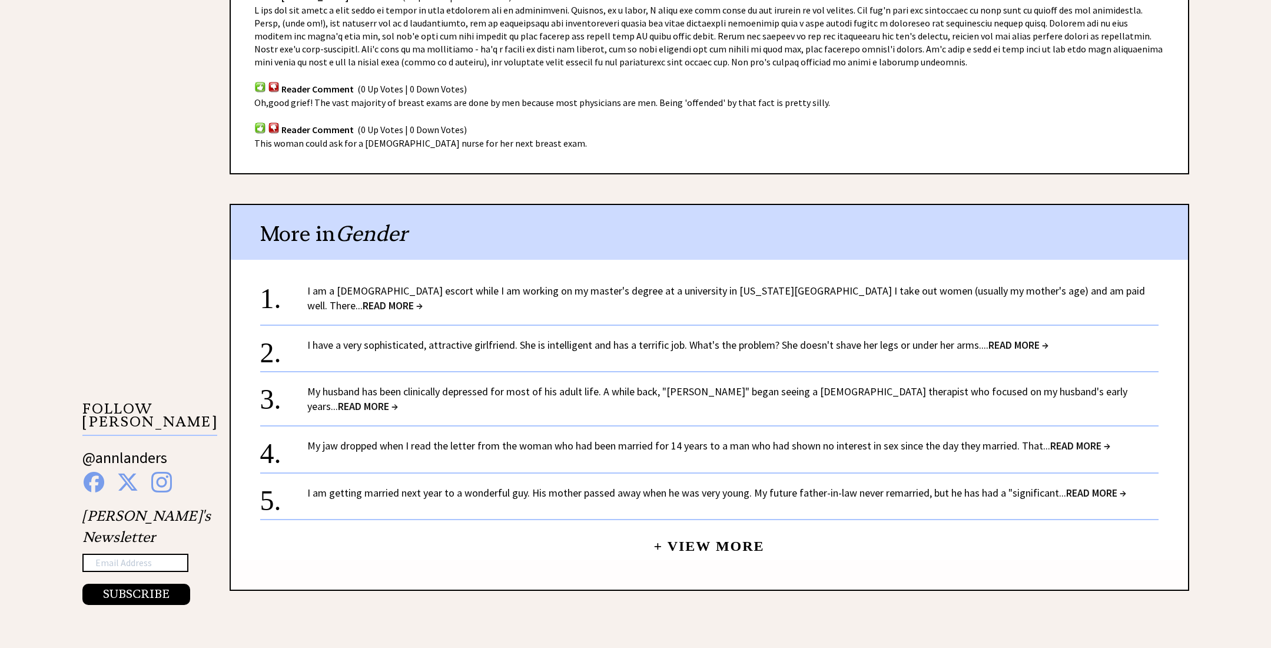
scroll to position [827, 0]
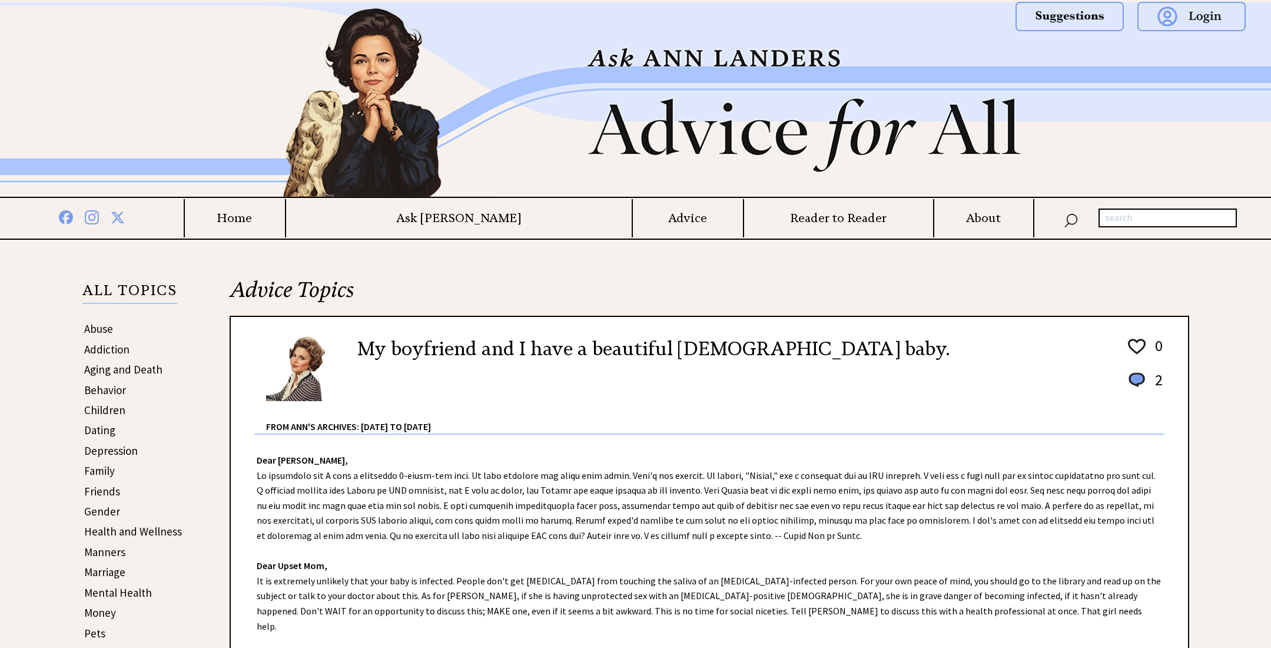
scroll to position [683, 0]
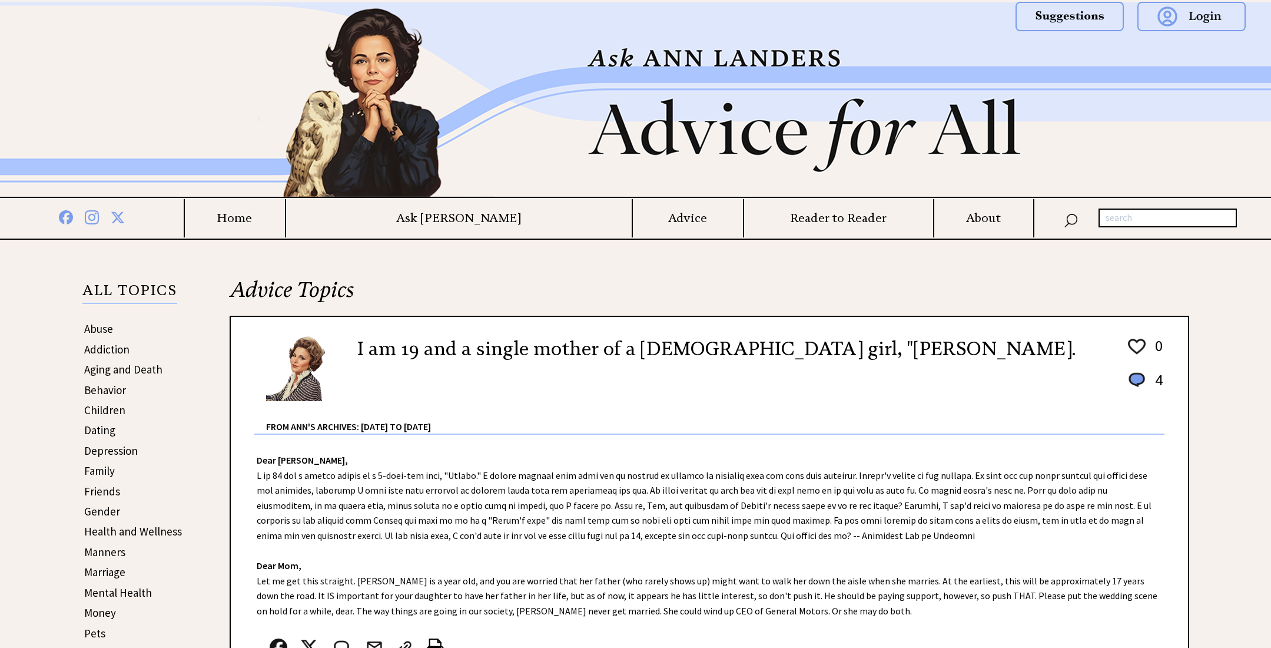
scroll to position [942, 0]
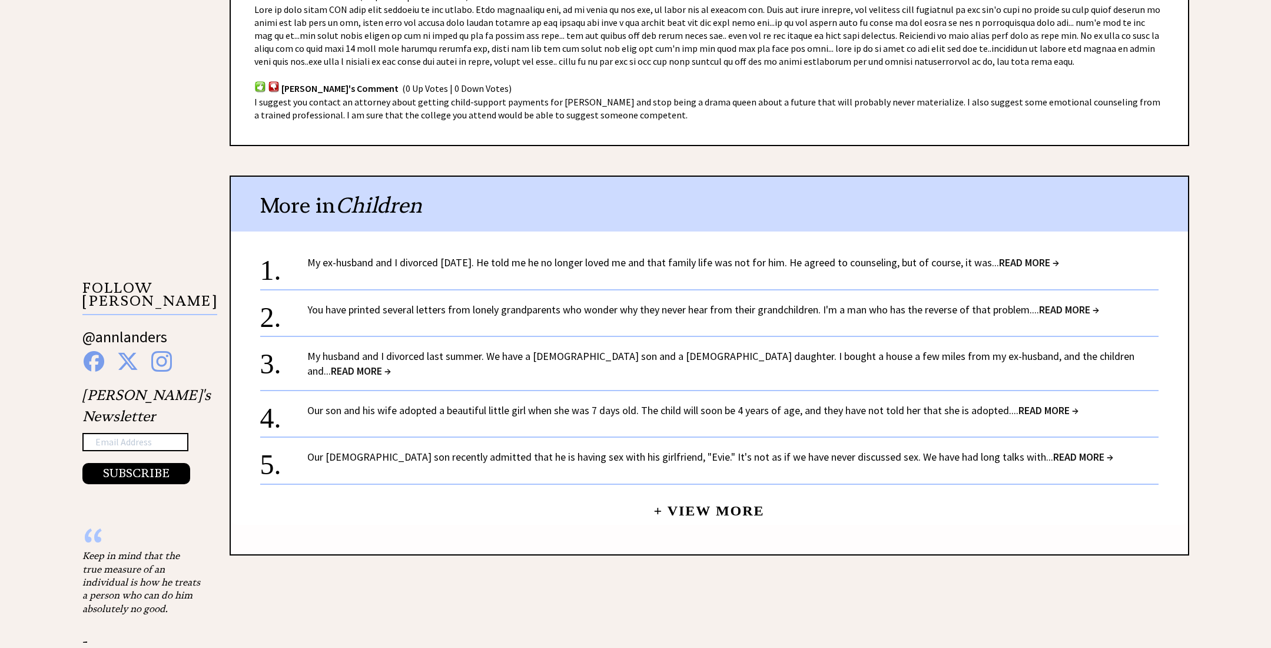
click at [1040, 403] on span "READ MORE →" at bounding box center [1049, 410] width 60 height 14
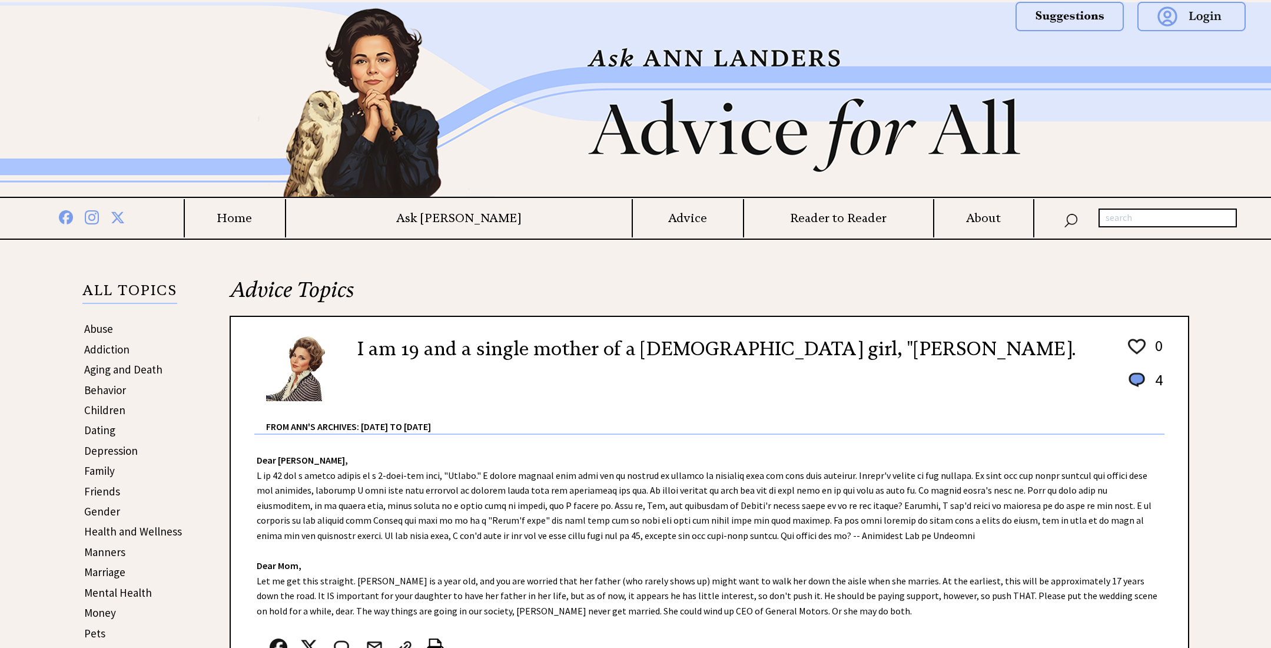
scroll to position [942, 0]
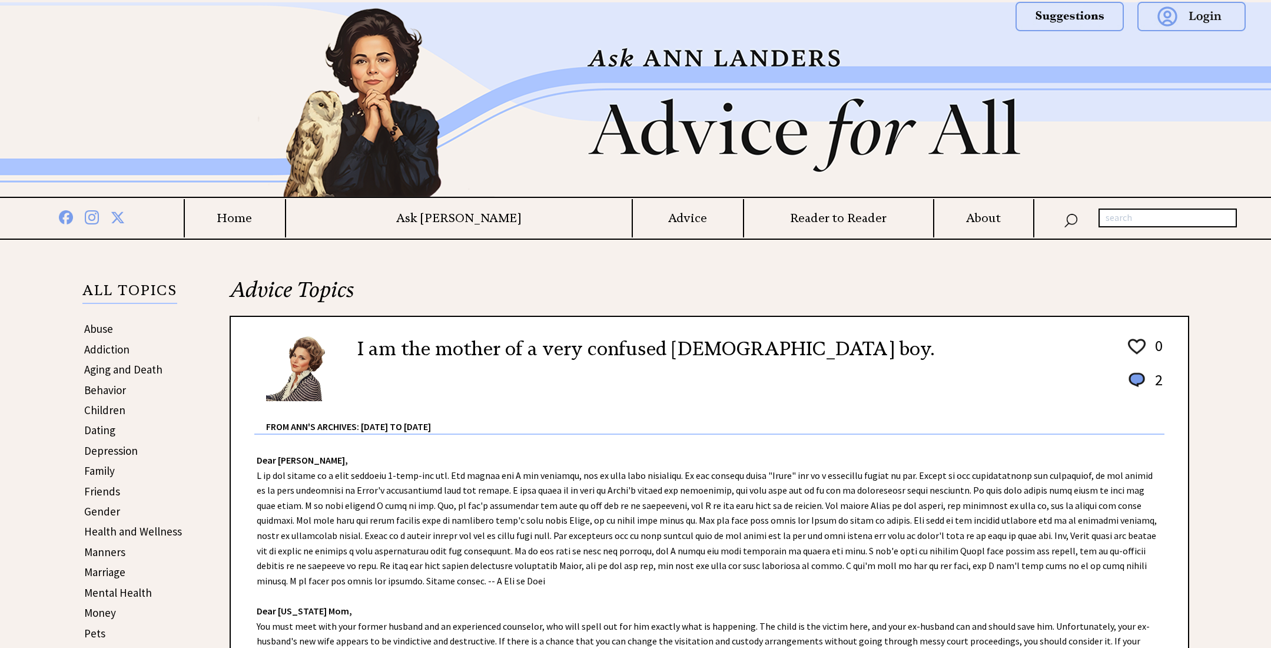
scroll to position [670, 0]
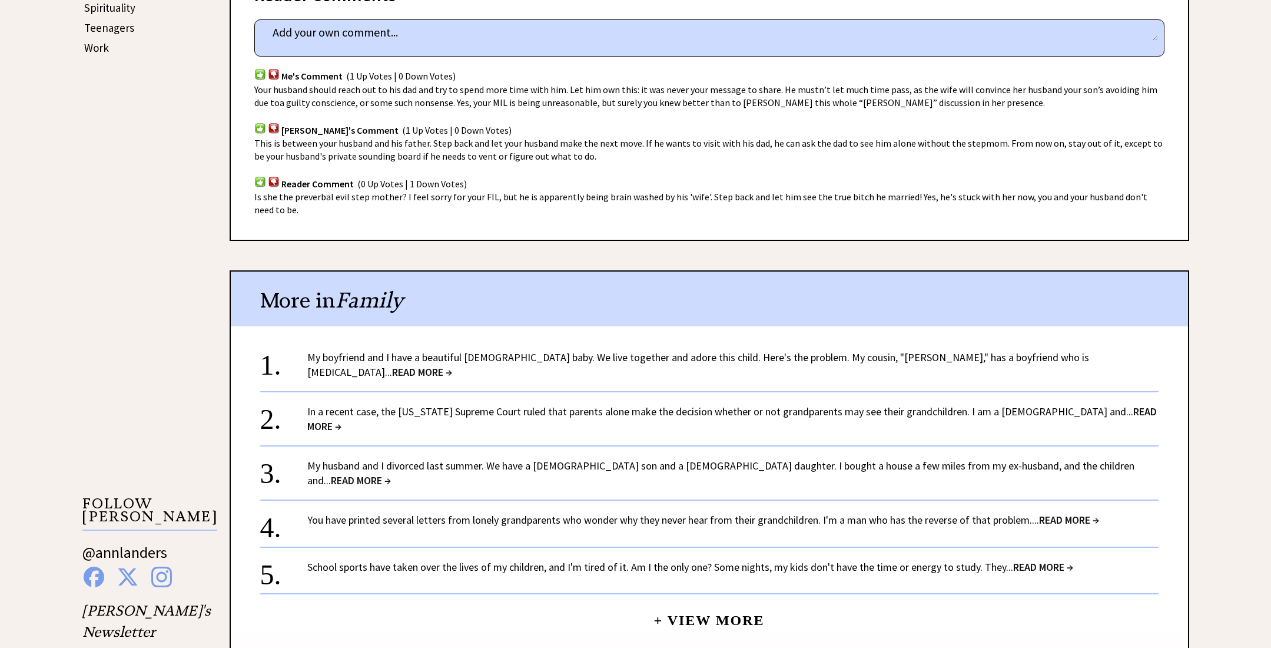
scroll to position [727, 0]
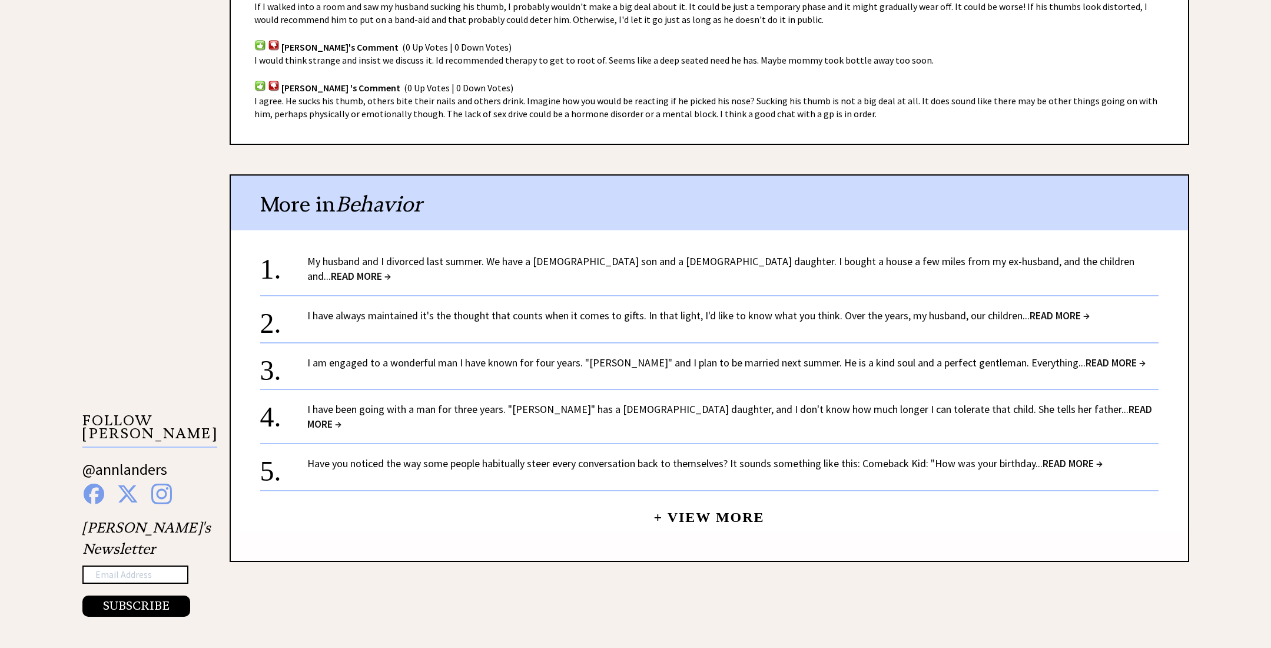
scroll to position [810, 0]
click at [1042, 402] on span "READ MORE →" at bounding box center [729, 416] width 845 height 28
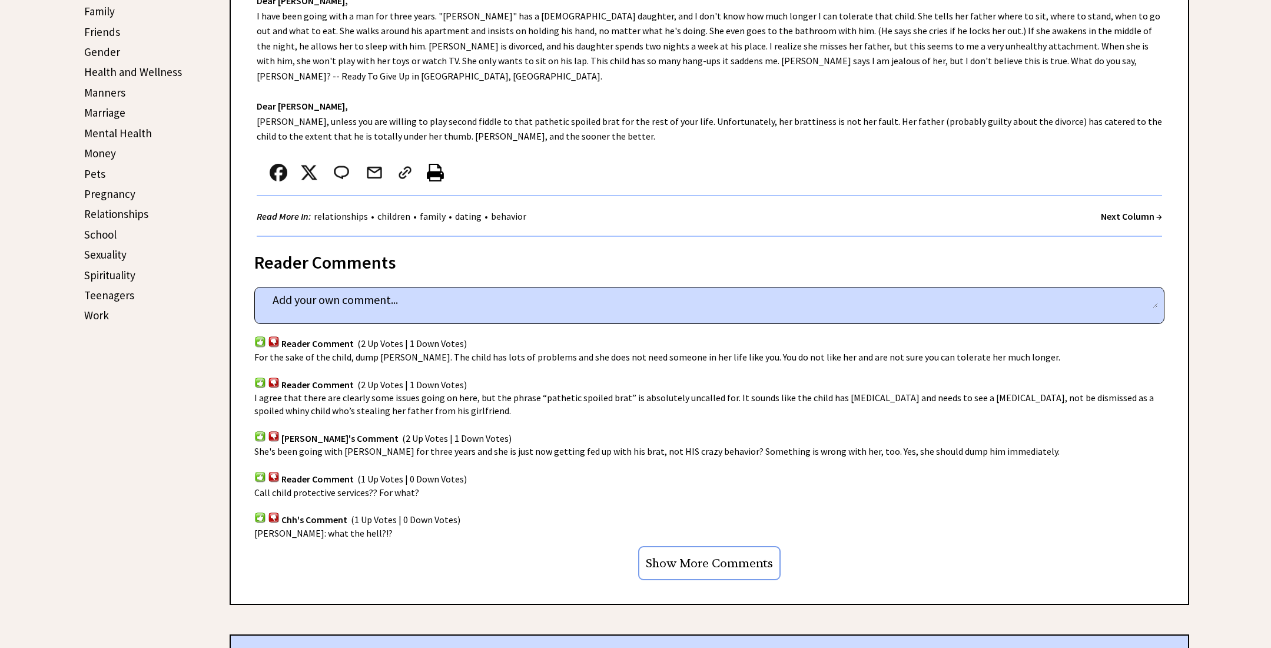
scroll to position [463, 0]
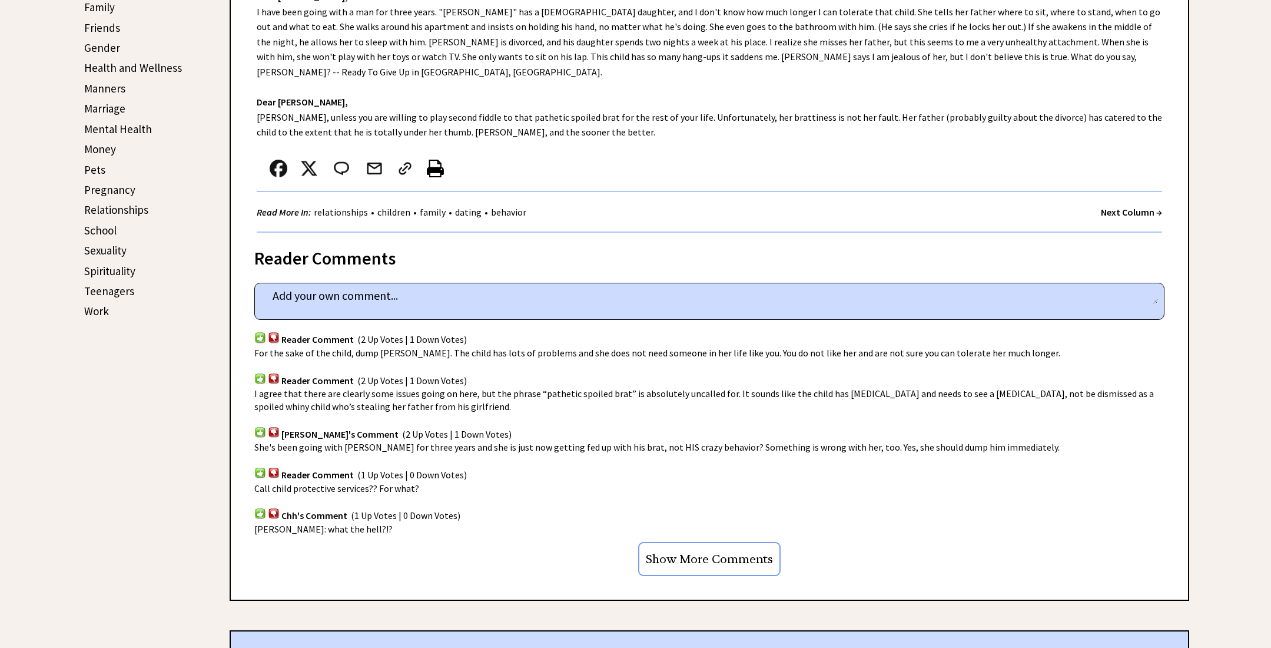
click at [727, 542] on input "Show More Comments" at bounding box center [709, 559] width 142 height 34
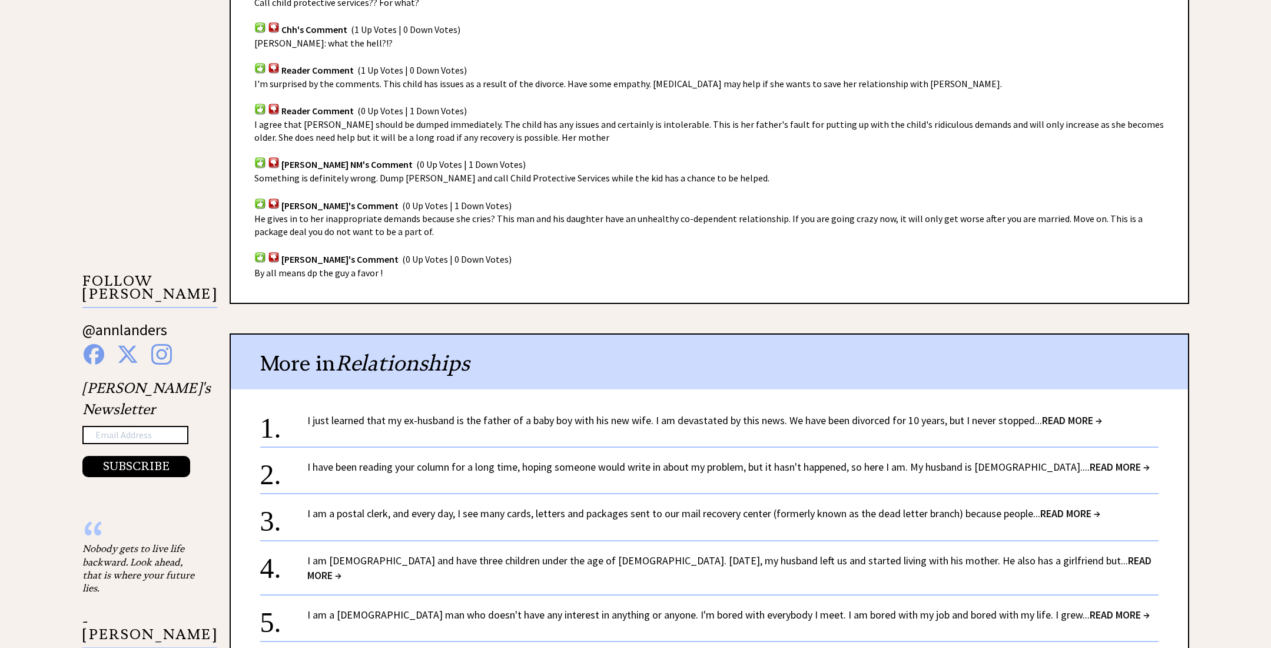
scroll to position [950, 0]
click at [1081, 413] on span "READ MORE →" at bounding box center [1072, 420] width 60 height 14
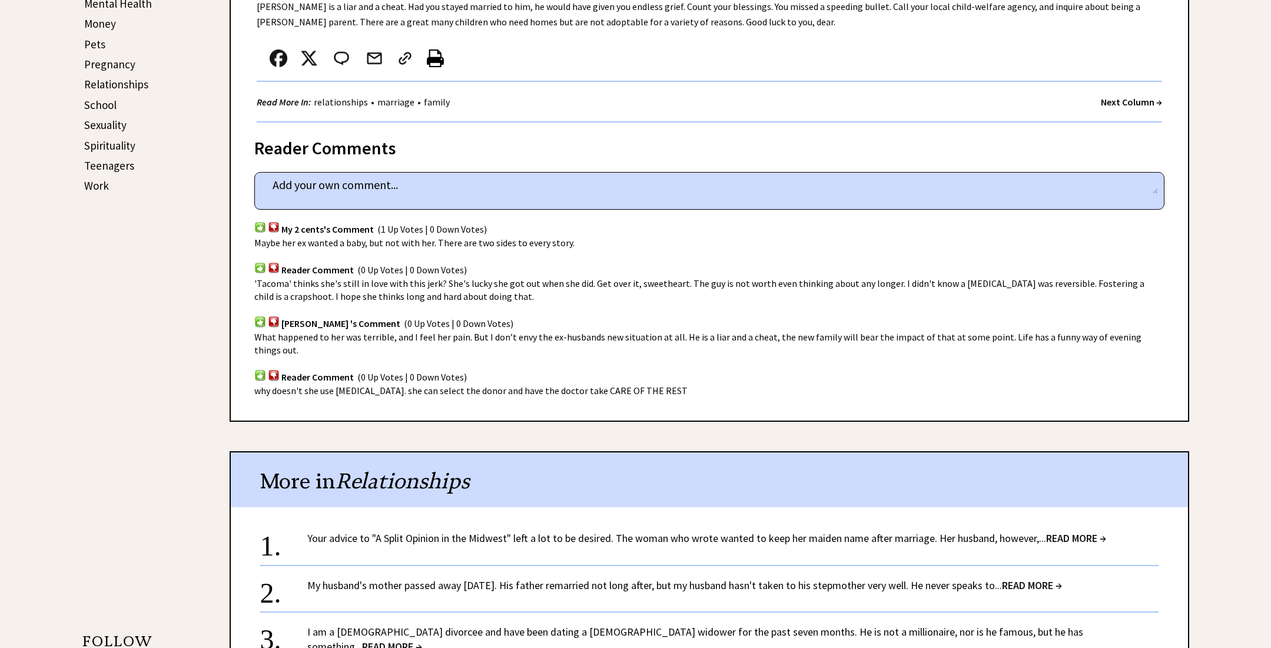
scroll to position [591, 0]
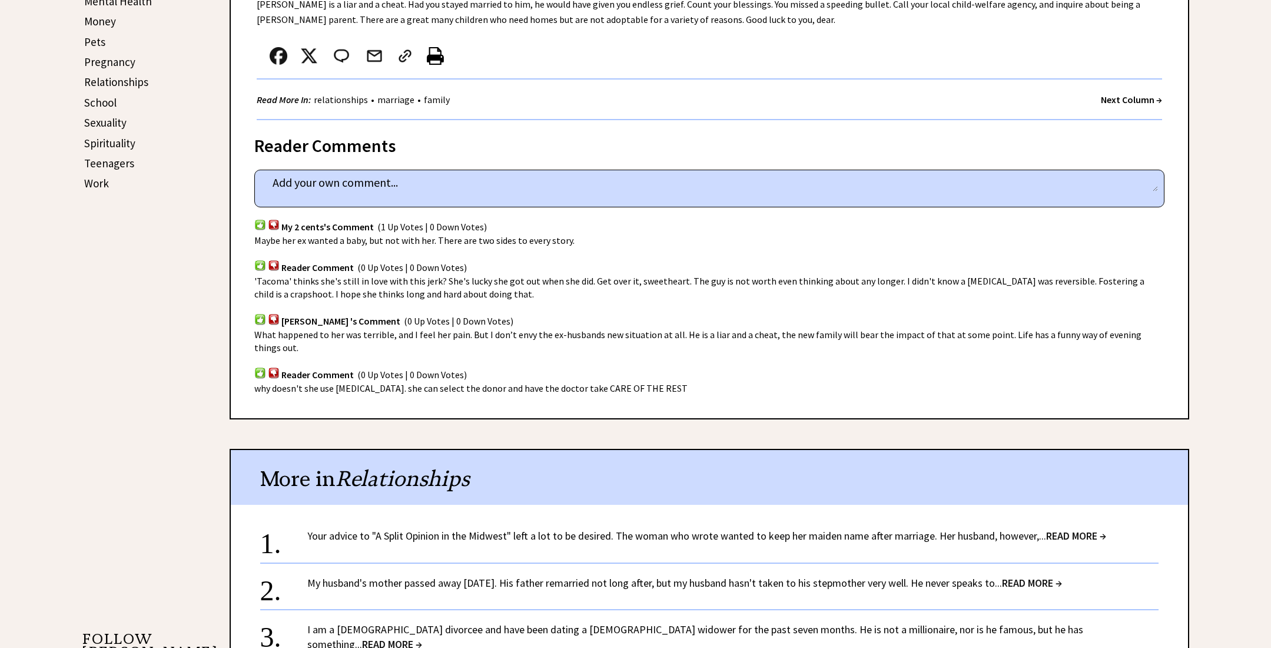
click at [422, 637] on span "READ MORE →" at bounding box center [392, 644] width 60 height 14
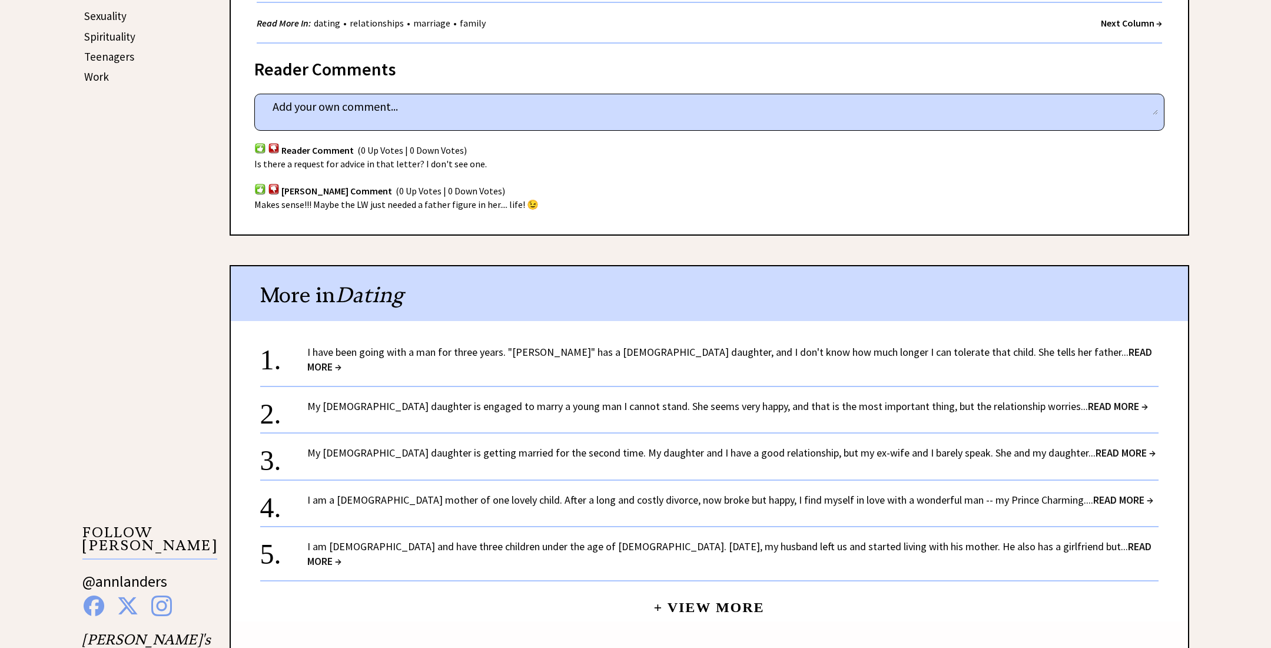
scroll to position [699, 0]
click at [1093, 491] on span "READ MORE →" at bounding box center [1123, 498] width 60 height 14
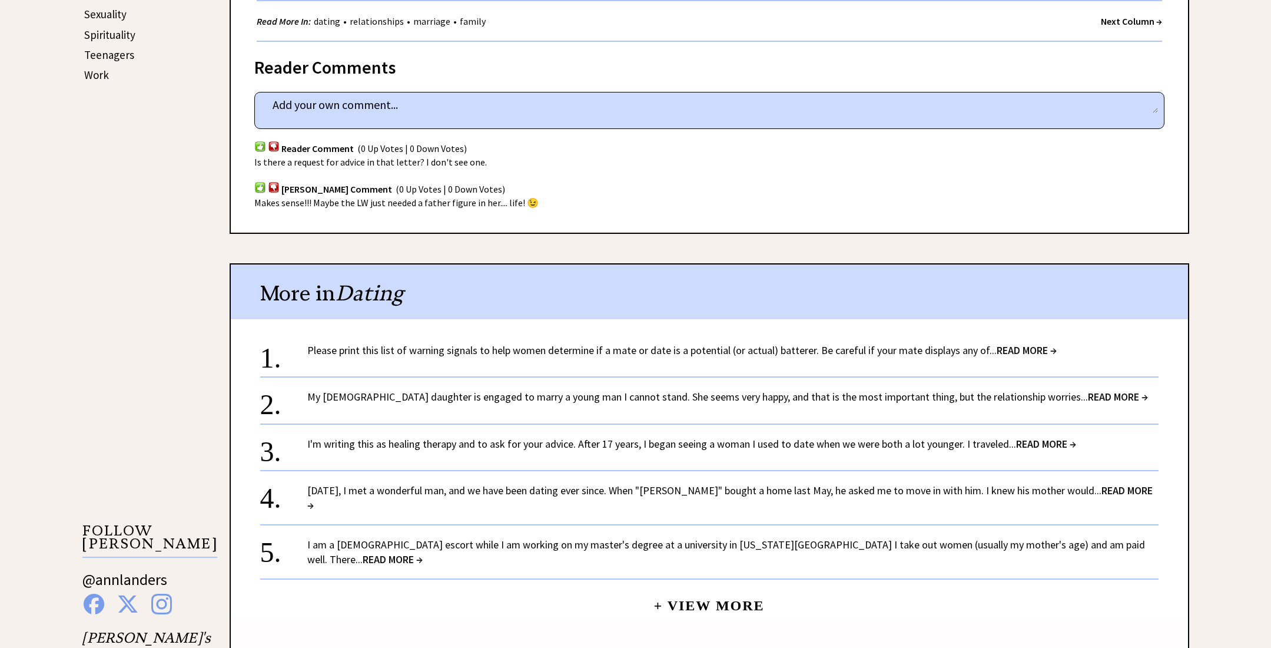
scroll to position [699, 0]
click at [1102, 484] on span "READ MORE →" at bounding box center [729, 497] width 845 height 28
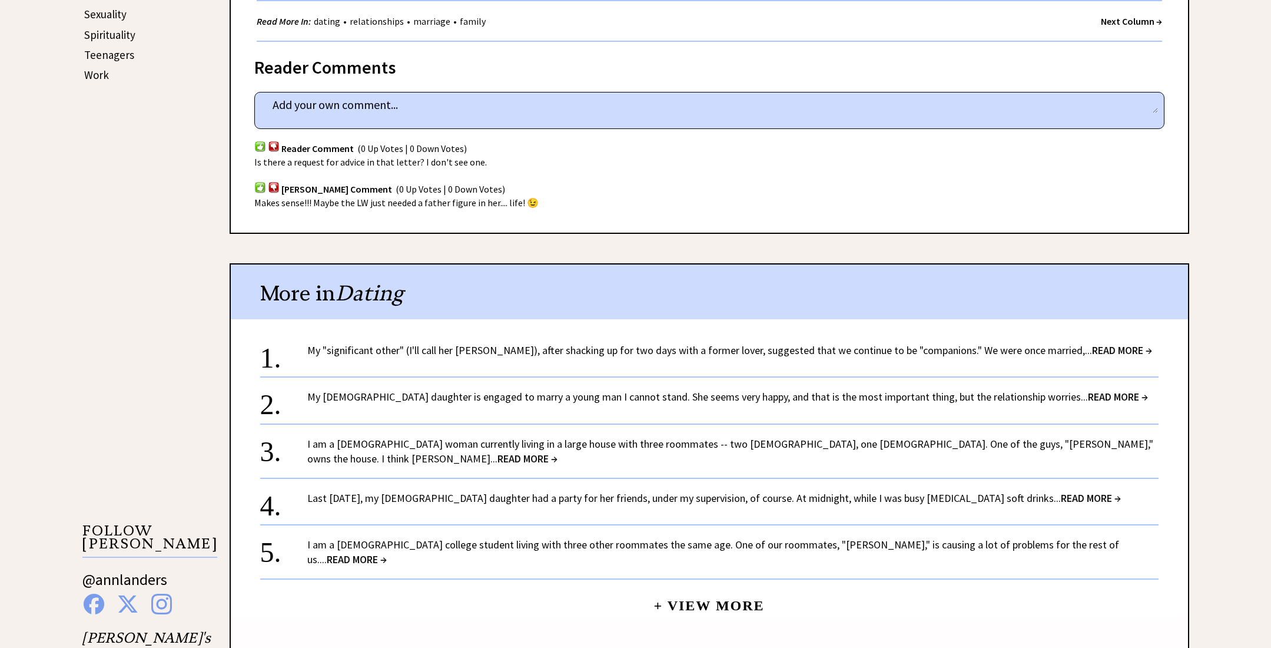
scroll to position [699, 0]
click at [1088, 392] on span "READ MORE →" at bounding box center [1118, 397] width 60 height 14
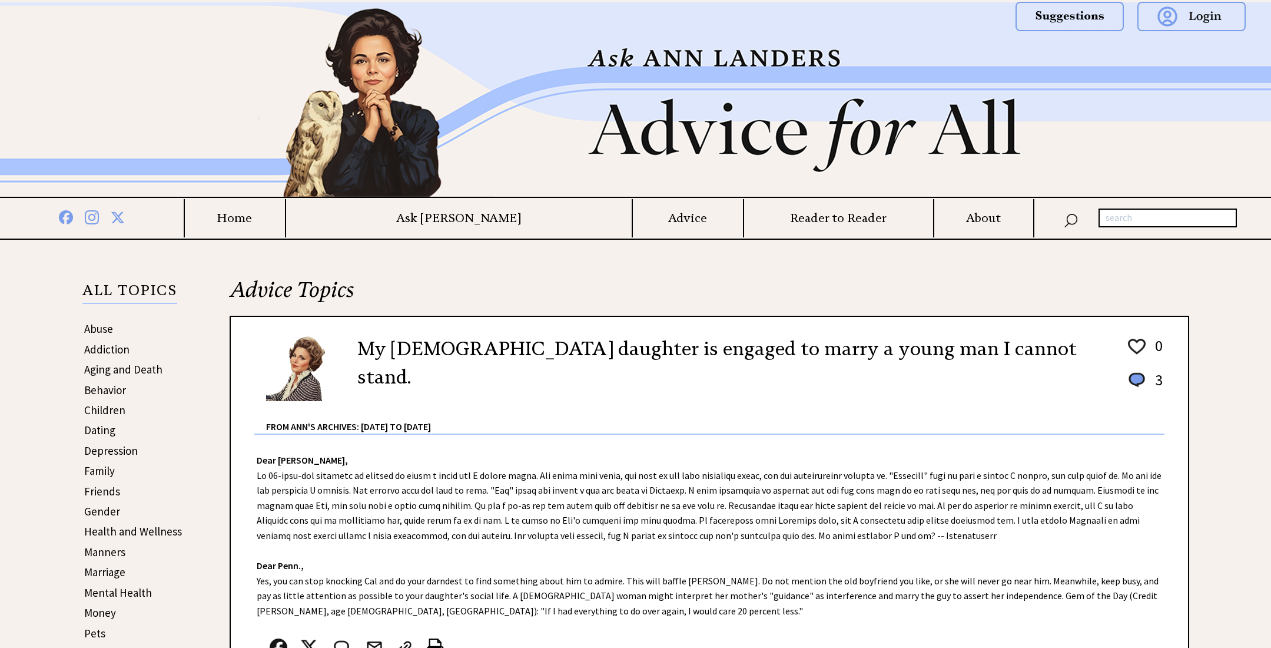
scroll to position [626, 0]
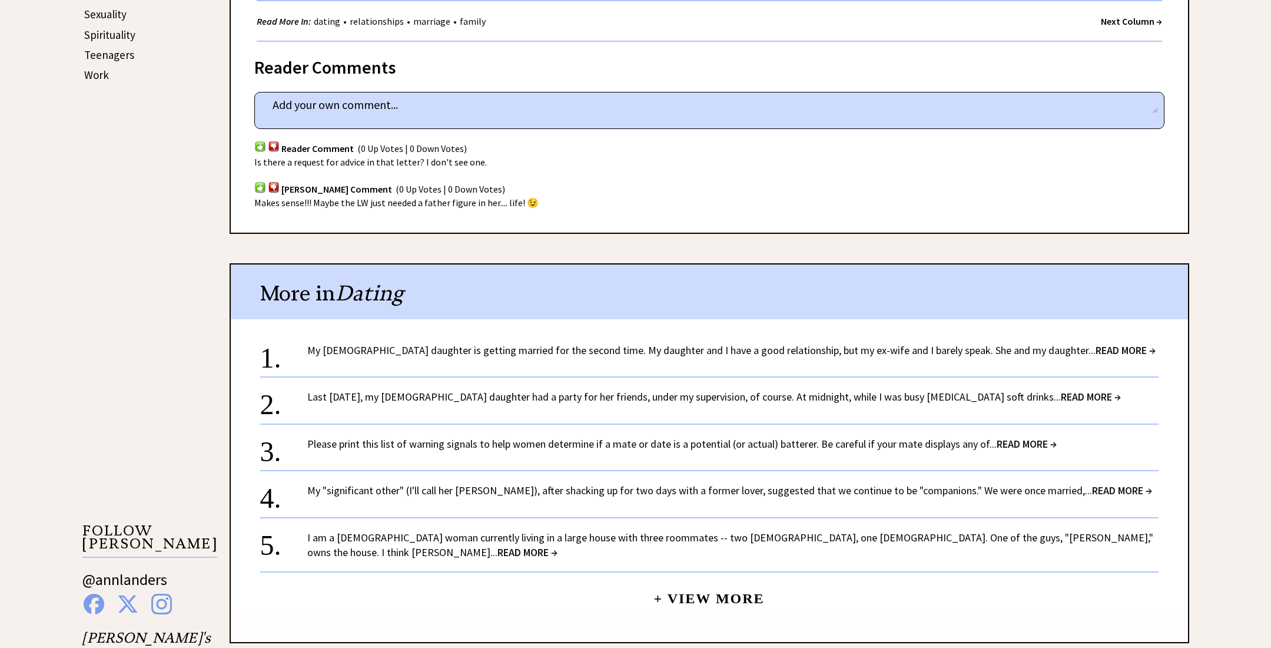
scroll to position [699, 0]
click at [1092, 486] on span "READ MORE →" at bounding box center [1122, 490] width 60 height 14
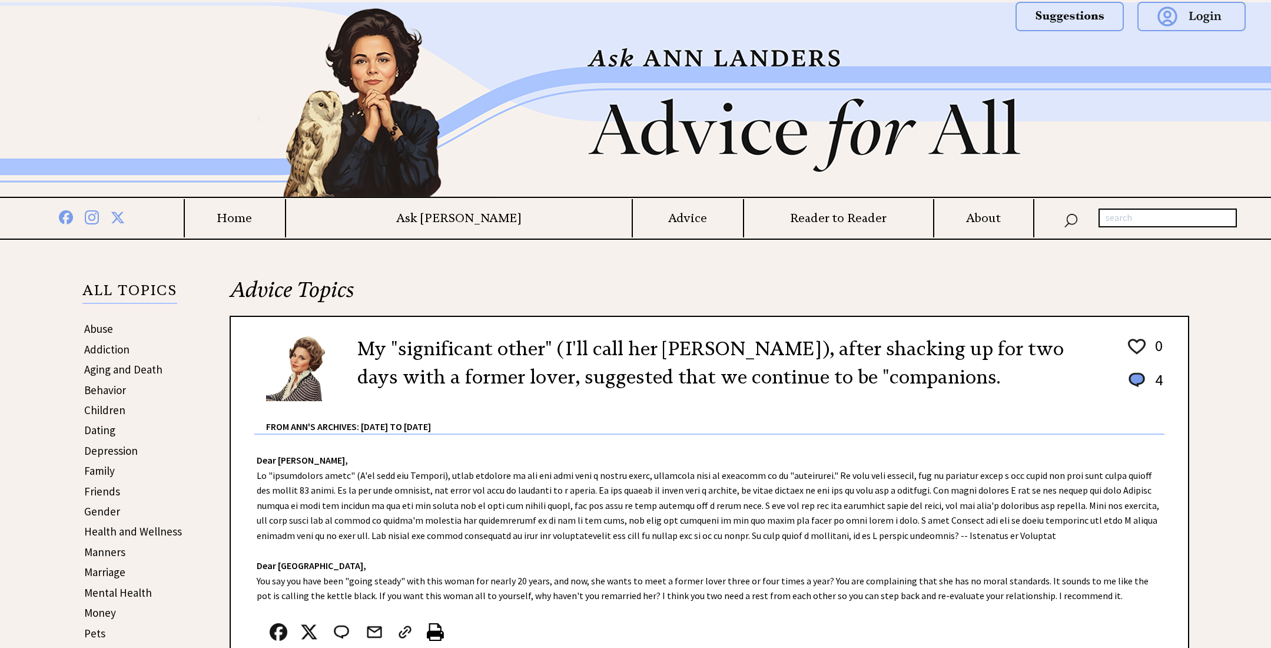
scroll to position [626, 0]
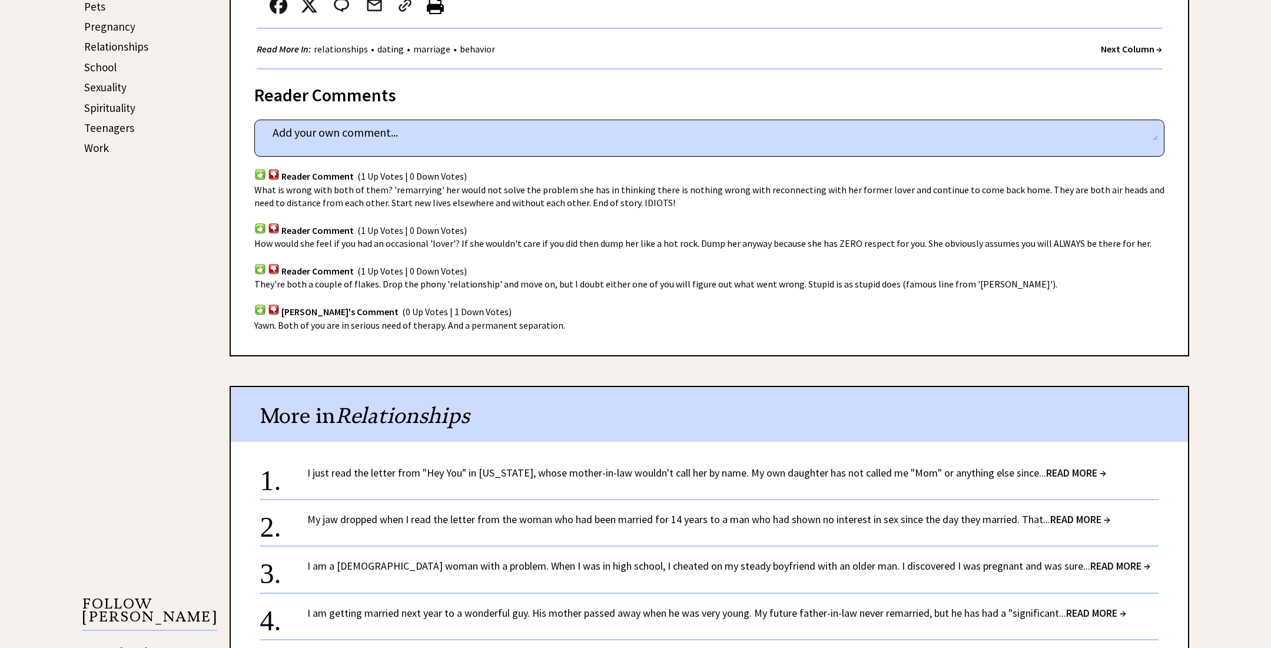
click at [1054, 471] on span "READ MORE →" at bounding box center [1076, 473] width 60 height 14
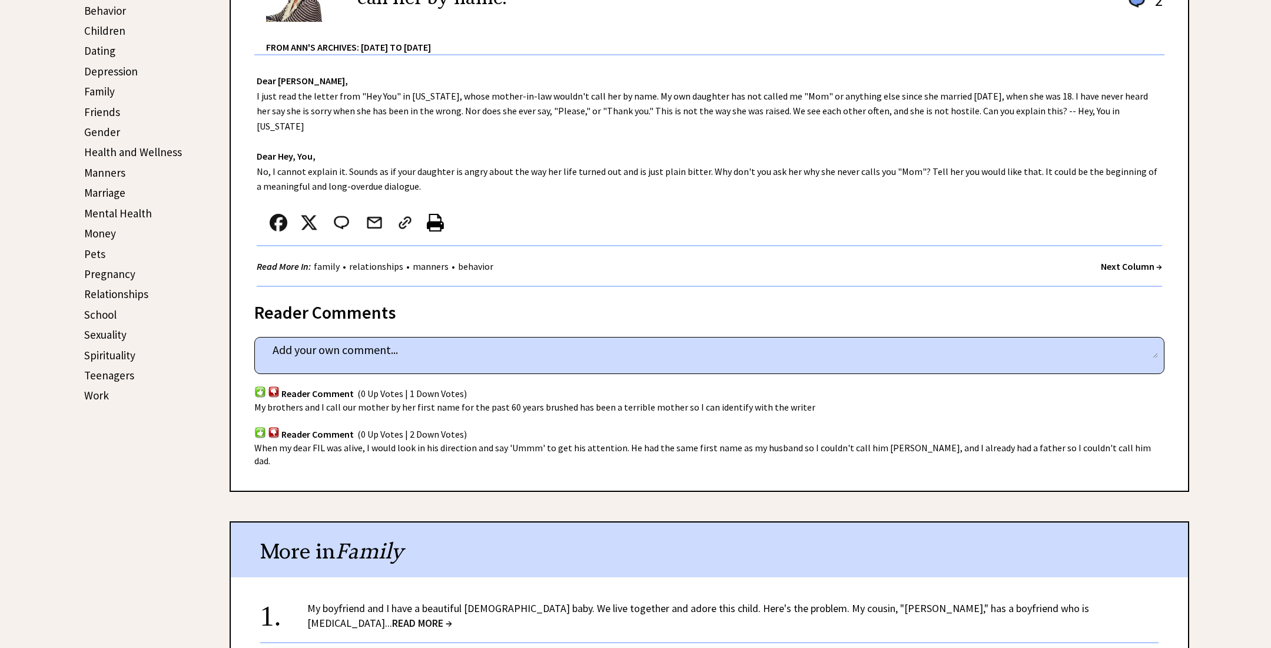
scroll to position [383, 0]
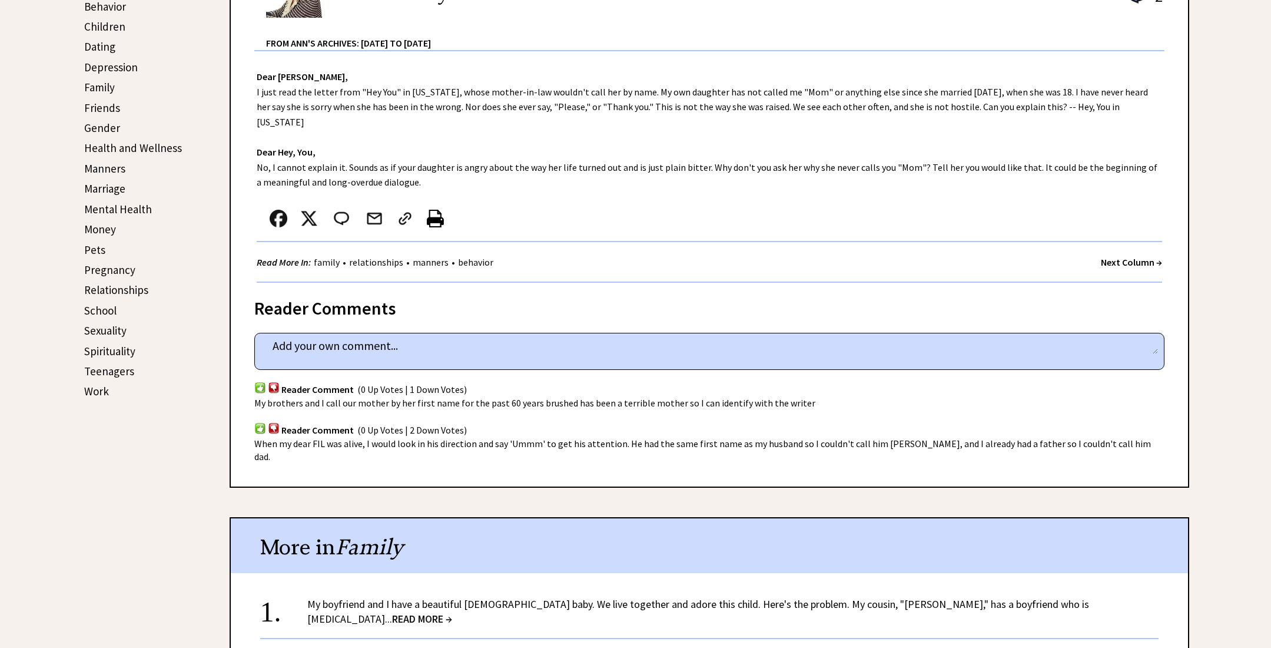
click at [1040, 647] on span "READ MORE →" at bounding box center [1044, 658] width 60 height 14
